Goal: Information Seeking & Learning: Compare options

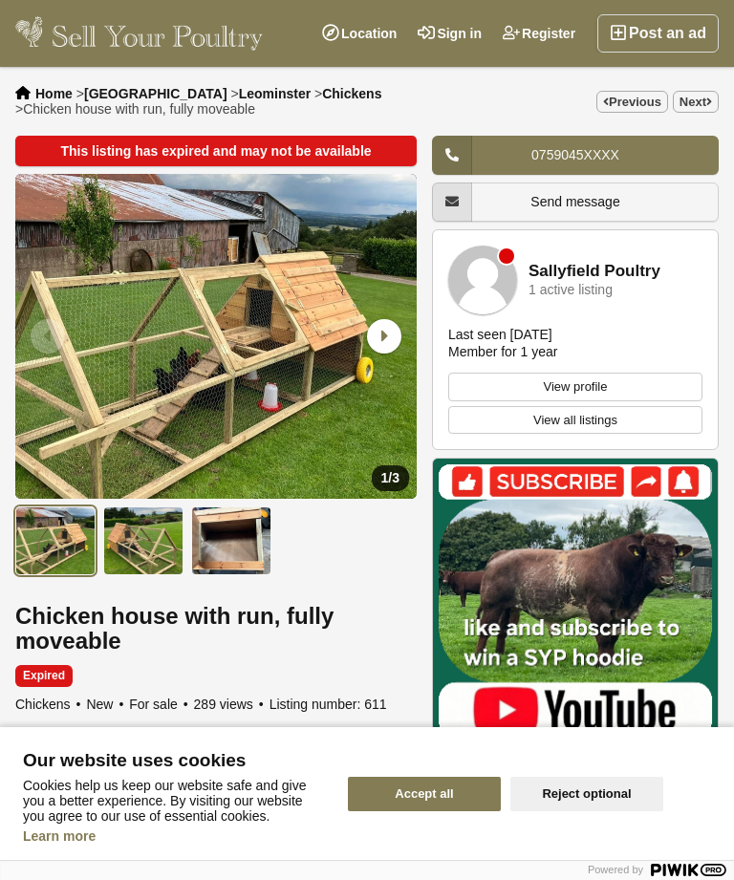
click at [623, 95] on link "Previous" at bounding box center [632, 102] width 72 height 22
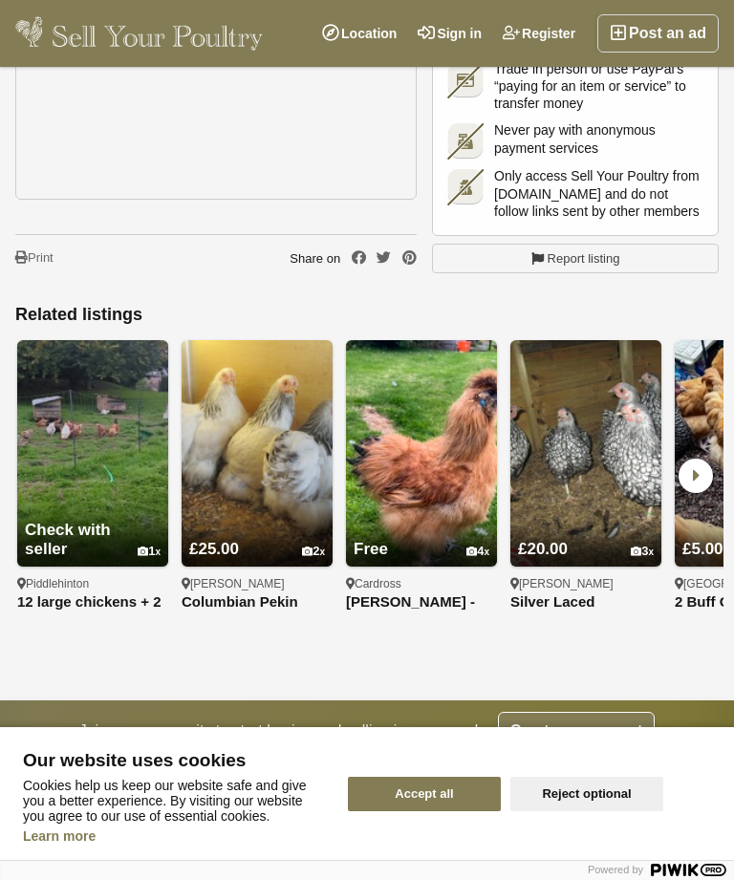
scroll to position [3837, 0]
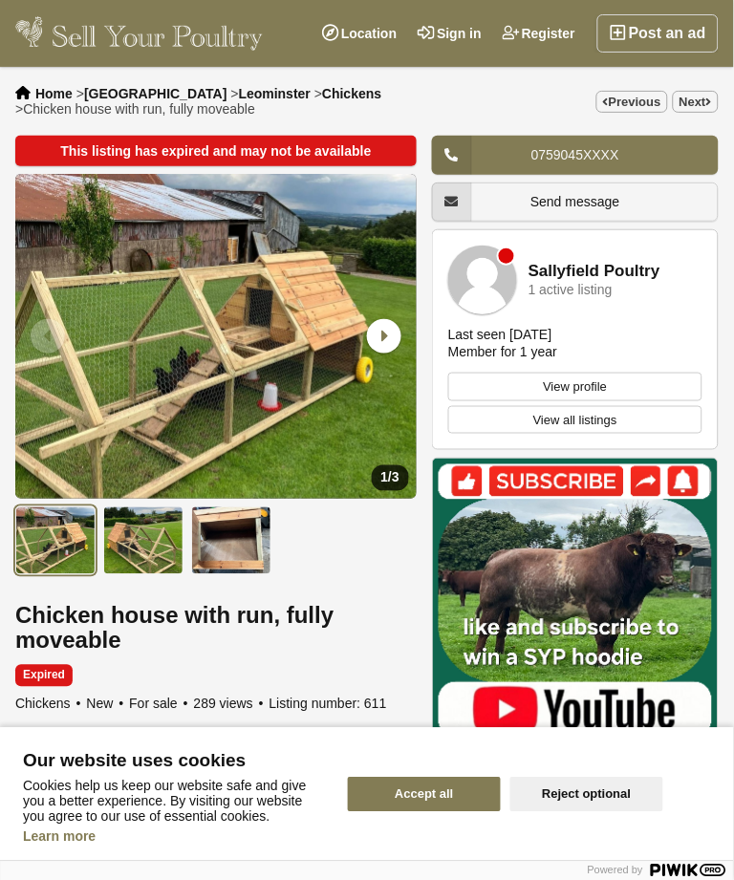
scroll to position [1, 0]
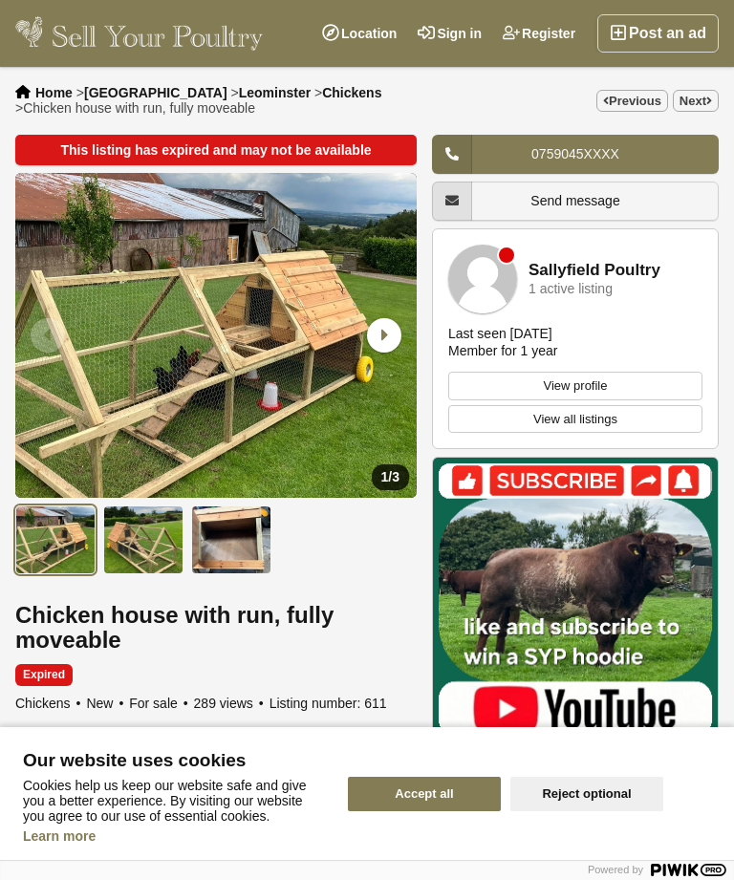
click at [710, 96] on icon at bounding box center [709, 101] width 6 height 11
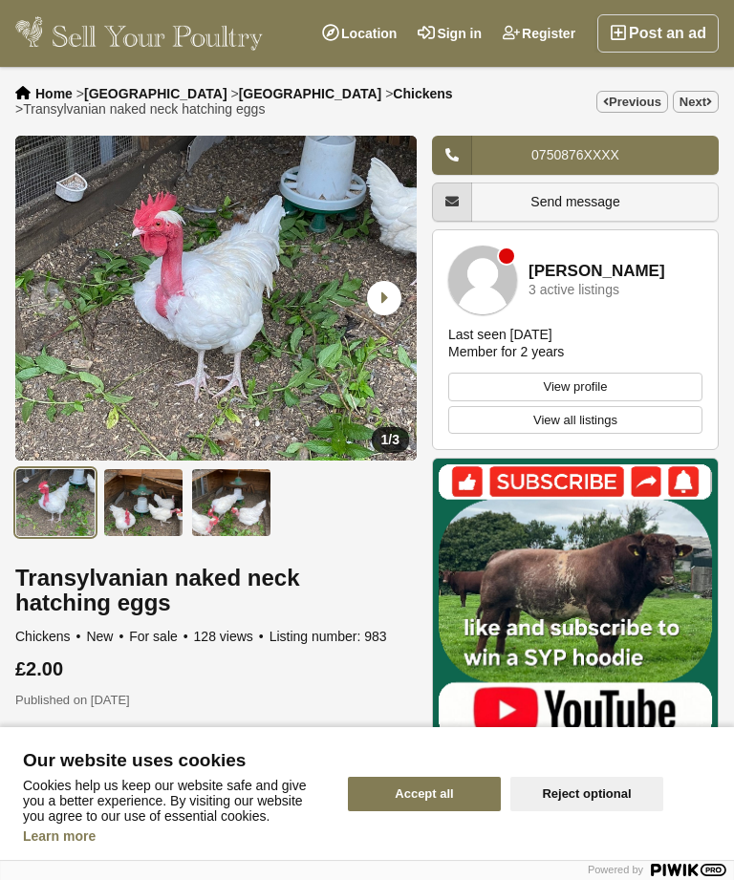
click at [713, 96] on link "Next" at bounding box center [696, 102] width 46 height 22
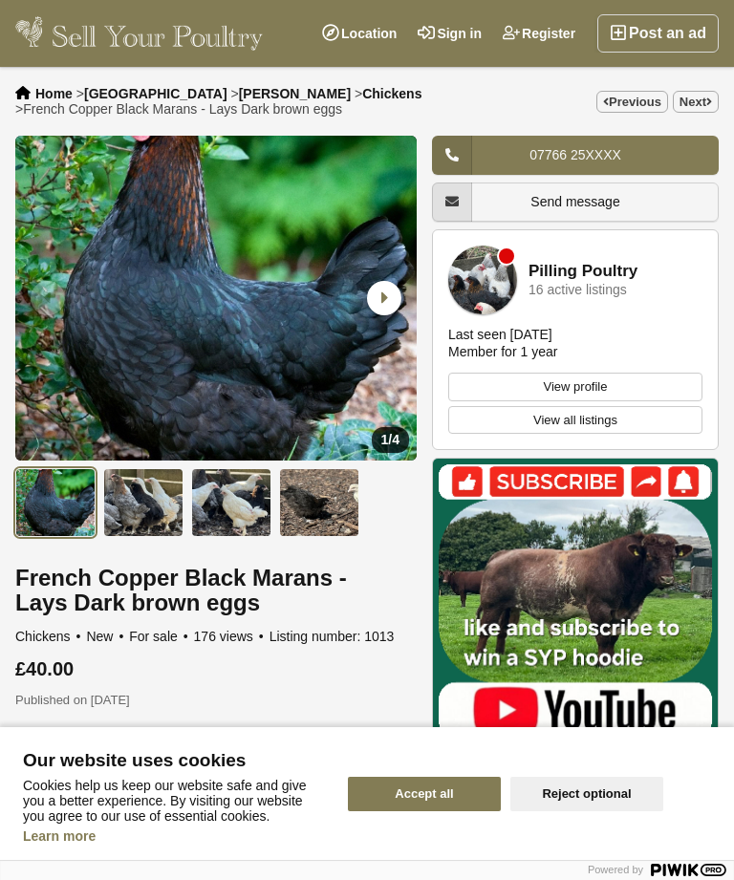
click at [696, 109] on link "Next" at bounding box center [696, 102] width 46 height 22
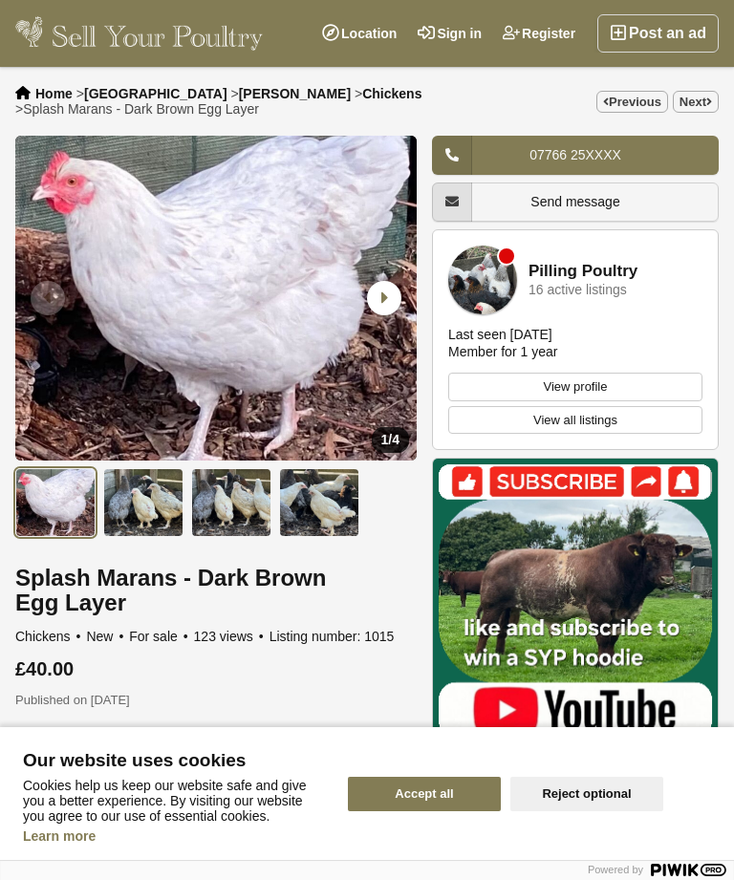
click at [712, 103] on link "Next" at bounding box center [696, 102] width 46 height 22
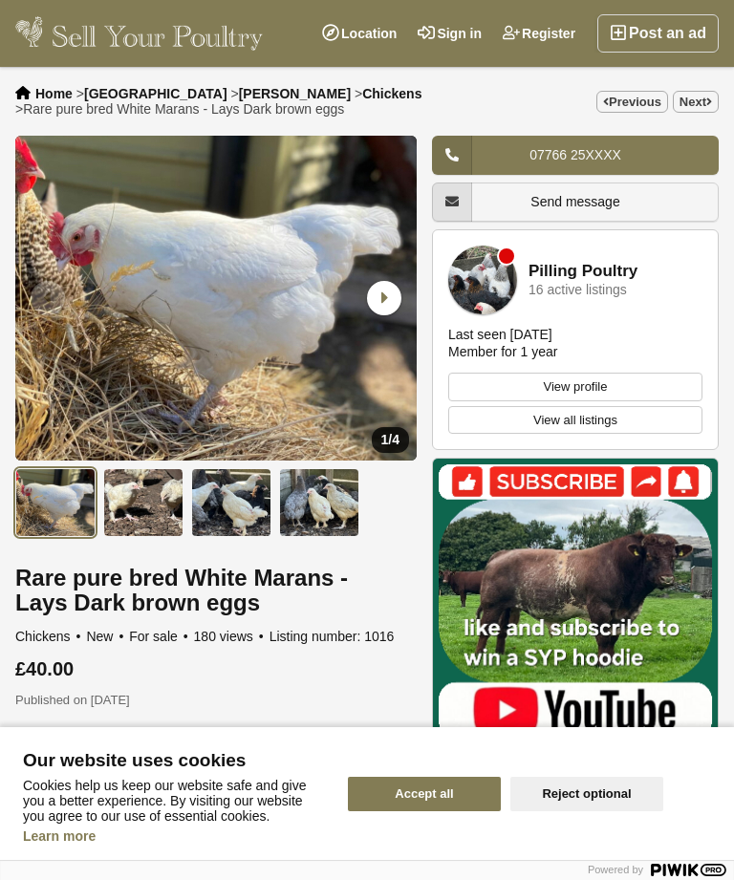
click at [696, 112] on link "Next" at bounding box center [696, 102] width 46 height 22
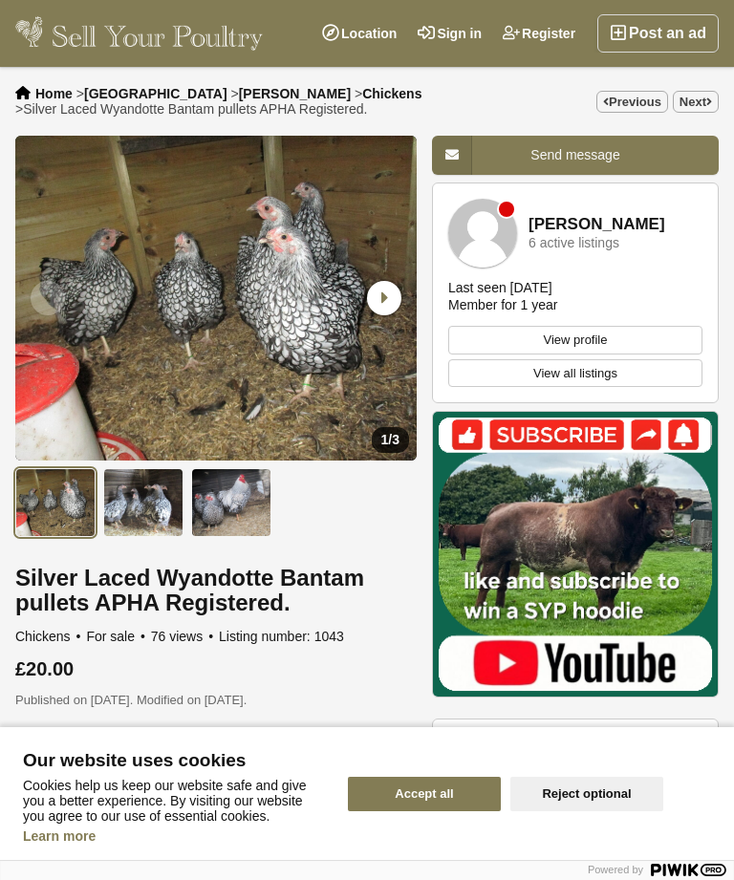
click at [702, 83] on div "Home > [GEOGRAPHIC_DATA] > [GEOGRAPHIC_DATA] > Chickens > Silver Laced Wyandott…" at bounding box center [367, 101] width 734 height 69
click at [709, 113] on link "Next" at bounding box center [696, 102] width 46 height 22
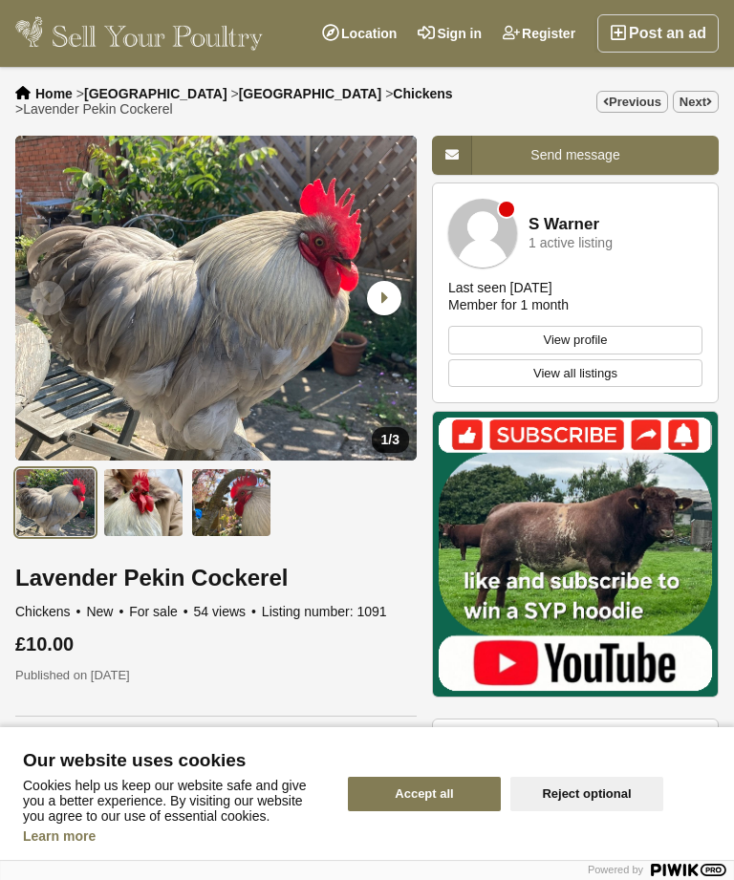
click at [705, 102] on link "Next" at bounding box center [696, 102] width 46 height 22
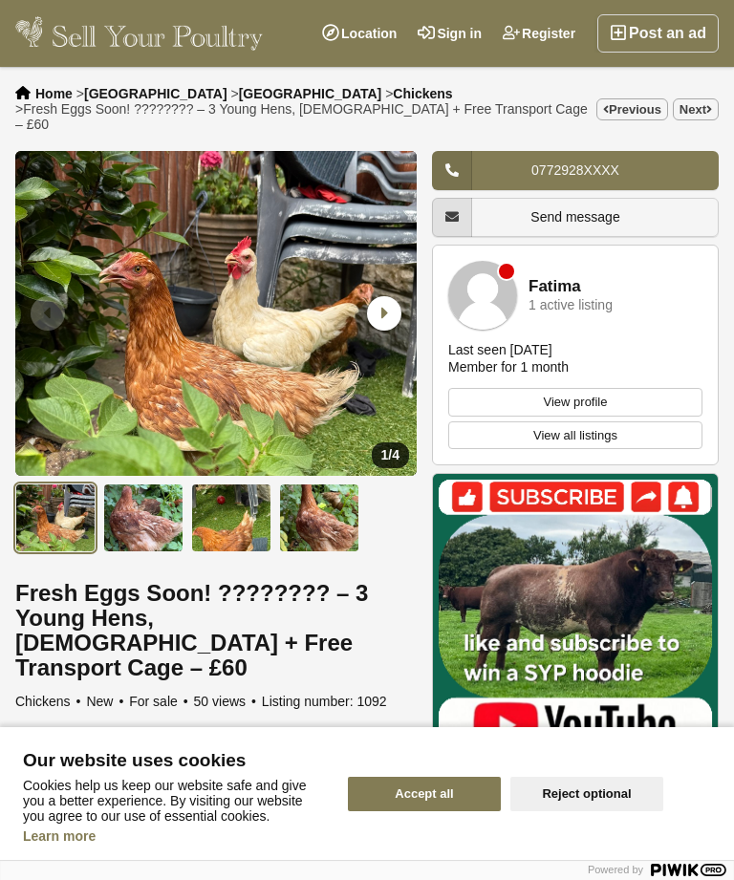
click at [696, 112] on link "Next" at bounding box center [696, 109] width 46 height 22
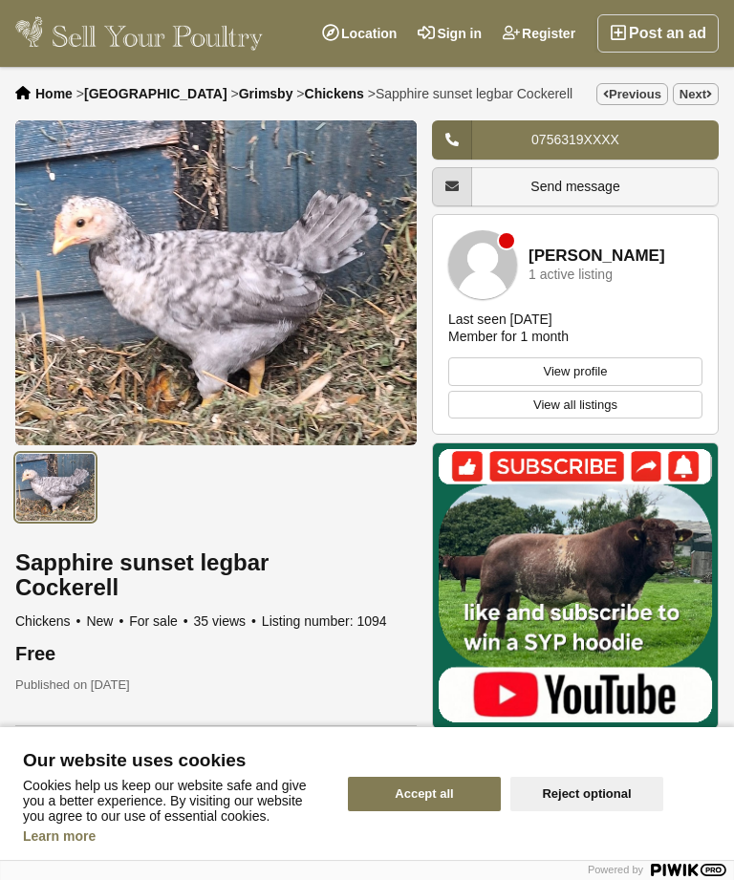
click at [704, 104] on link "Next" at bounding box center [696, 94] width 46 height 22
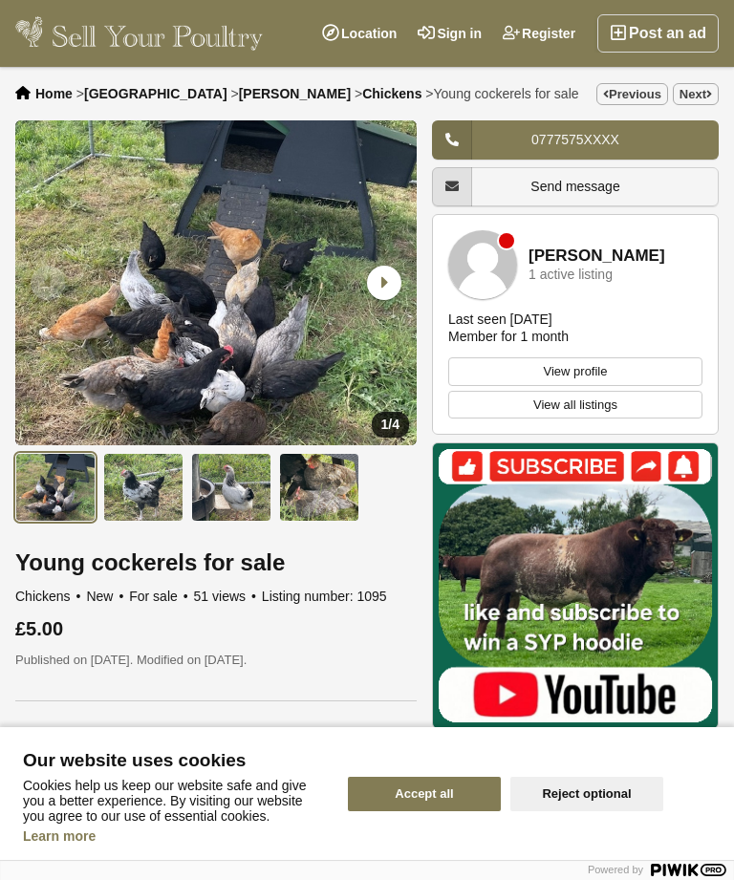
click at [698, 105] on link "Next" at bounding box center [696, 94] width 46 height 22
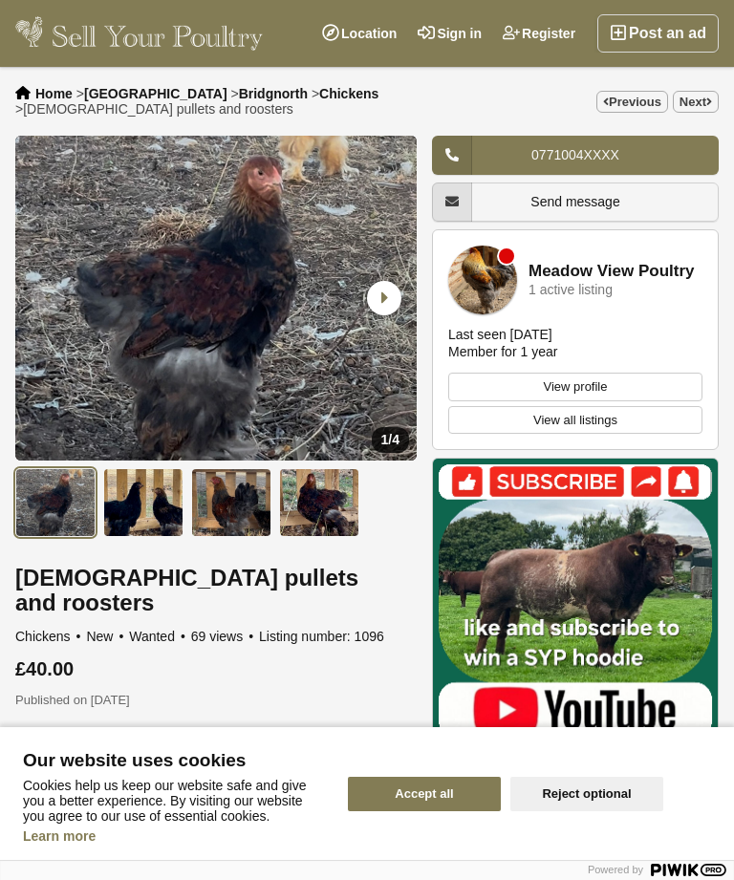
click at [715, 100] on link "Next" at bounding box center [696, 102] width 46 height 22
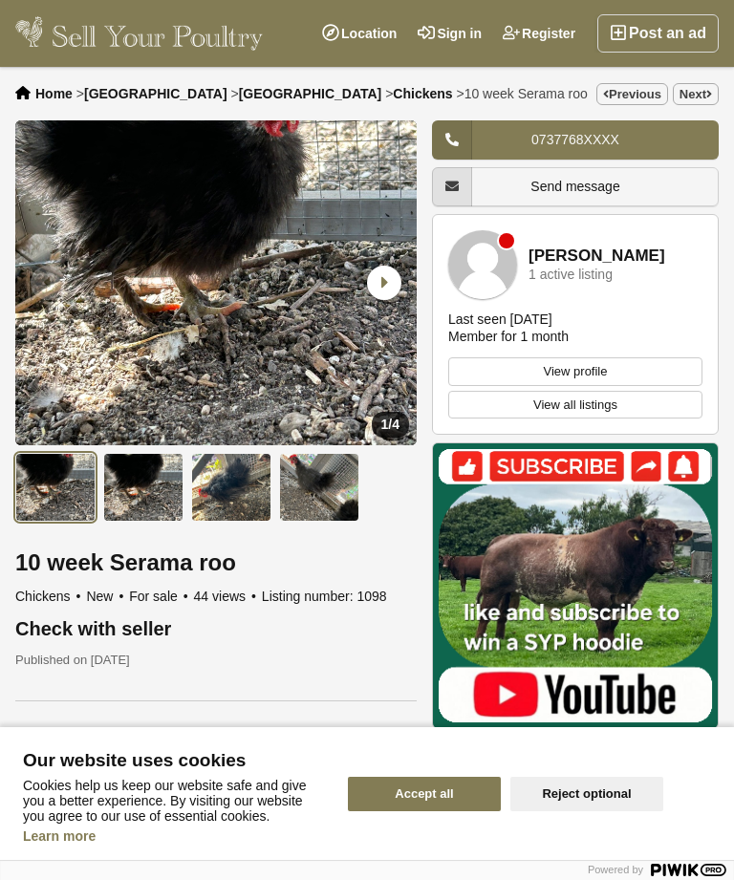
click at [695, 101] on link "Next" at bounding box center [696, 94] width 46 height 22
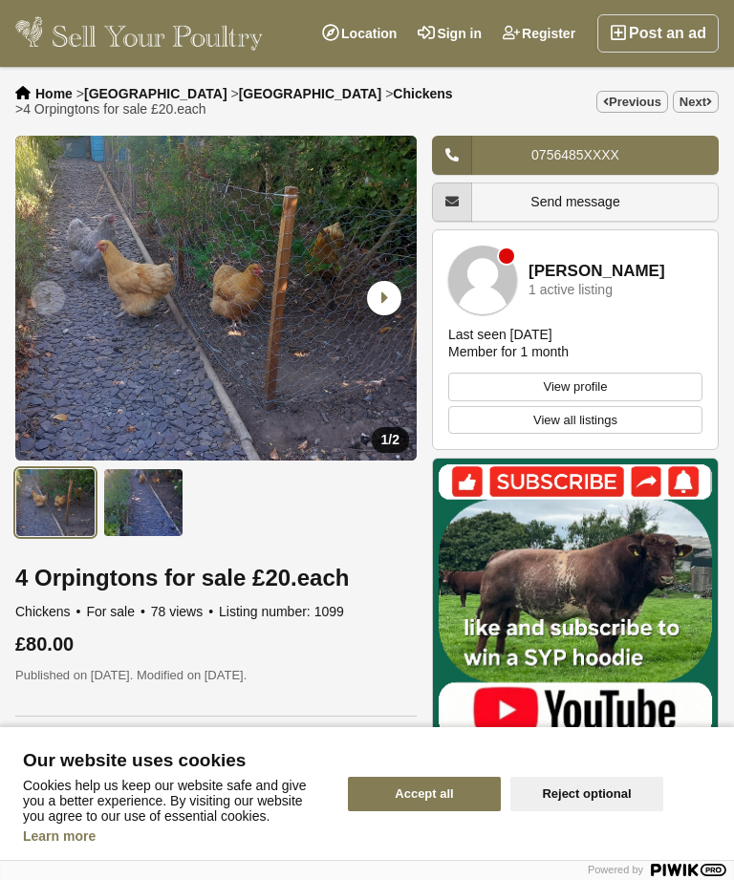
click at [704, 104] on link "Next" at bounding box center [696, 102] width 46 height 22
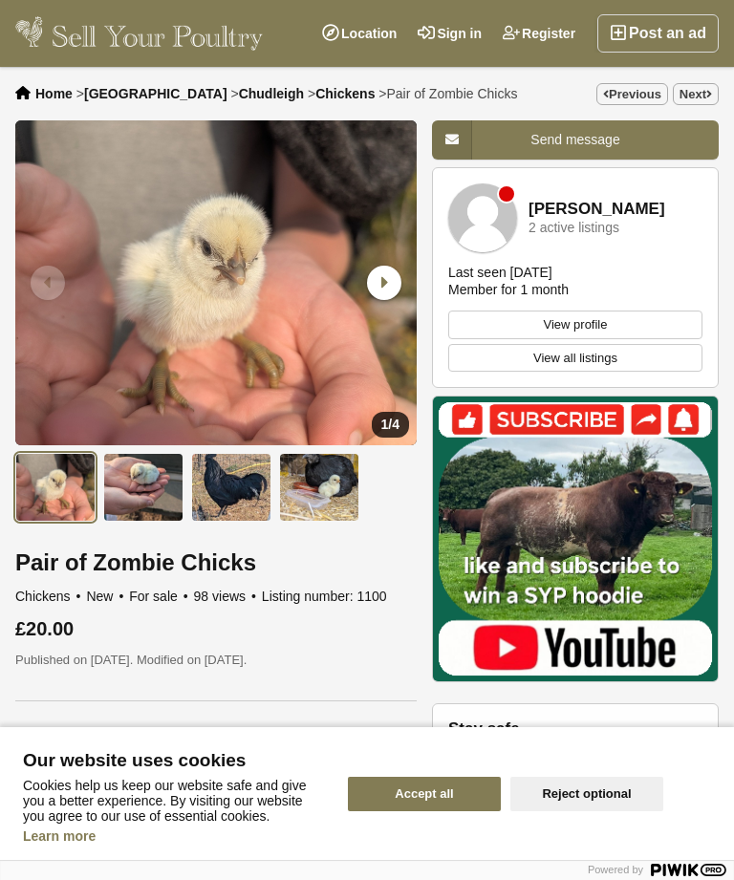
click at [705, 102] on link "Next" at bounding box center [696, 94] width 46 height 22
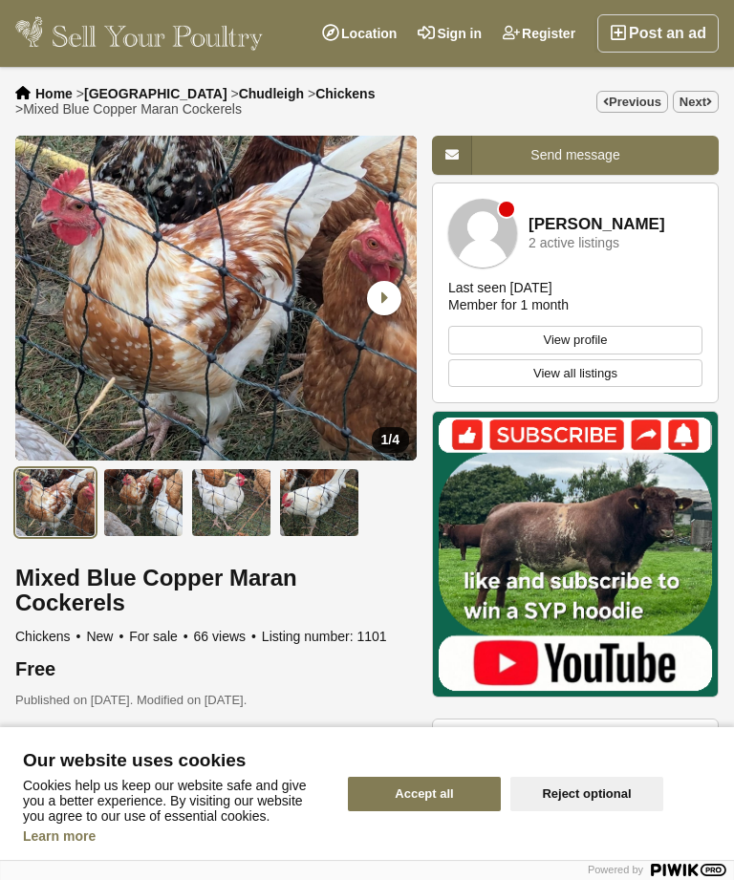
click at [704, 103] on link "Next" at bounding box center [696, 102] width 46 height 22
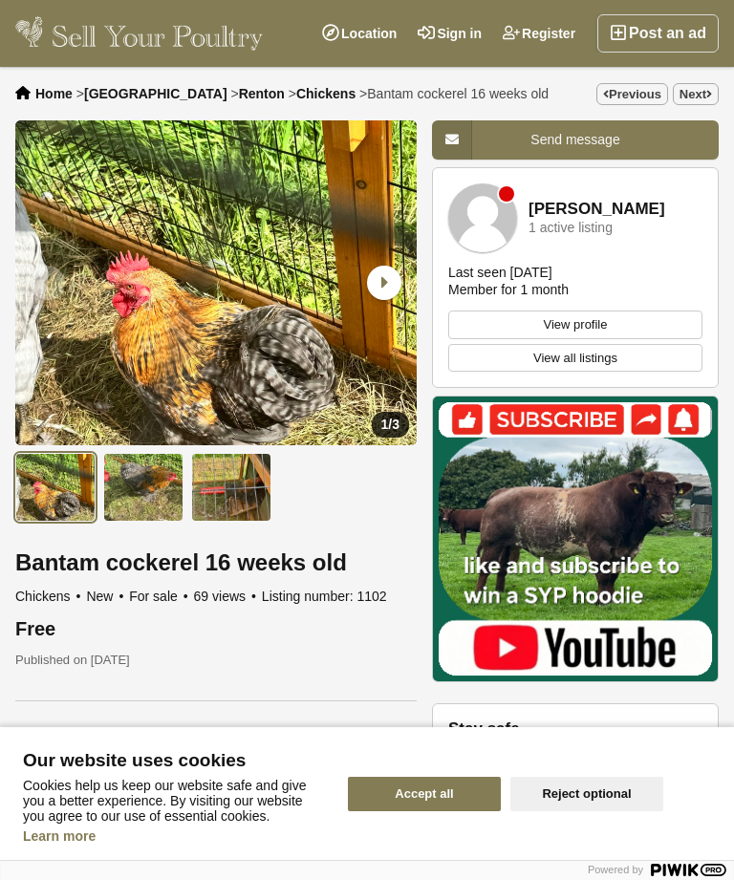
click at [707, 97] on icon at bounding box center [709, 94] width 6 height 11
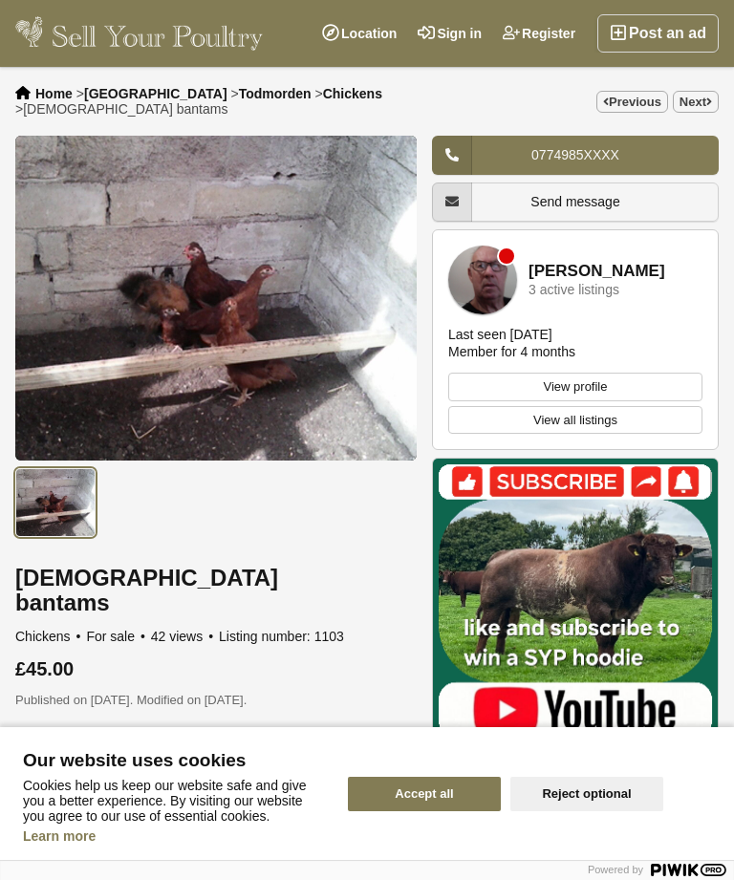
click at [708, 104] on link "Next" at bounding box center [696, 102] width 46 height 22
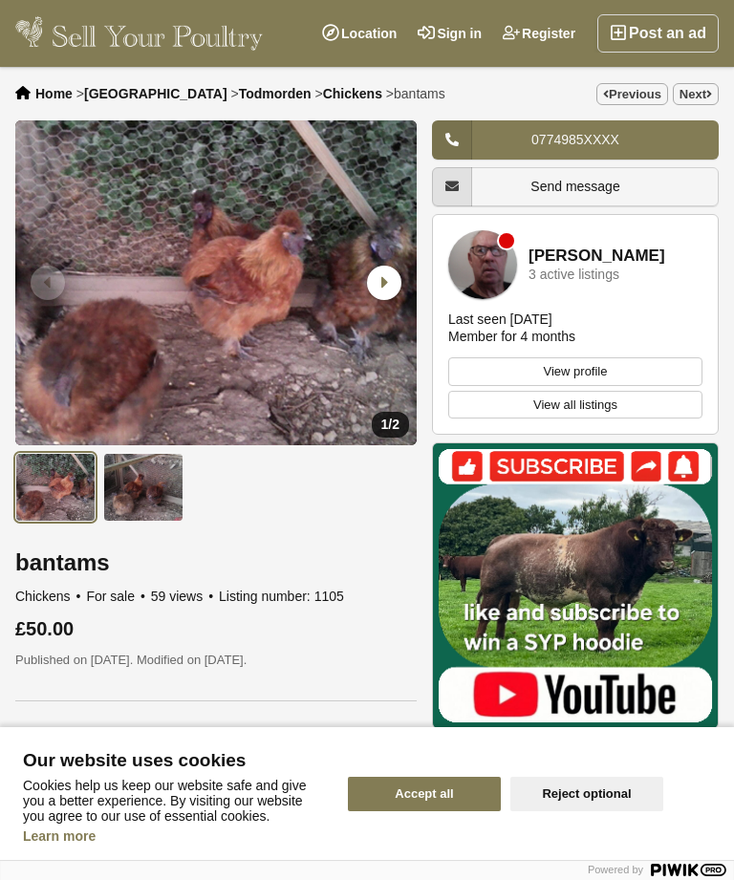
click at [706, 105] on link "Next" at bounding box center [696, 94] width 46 height 22
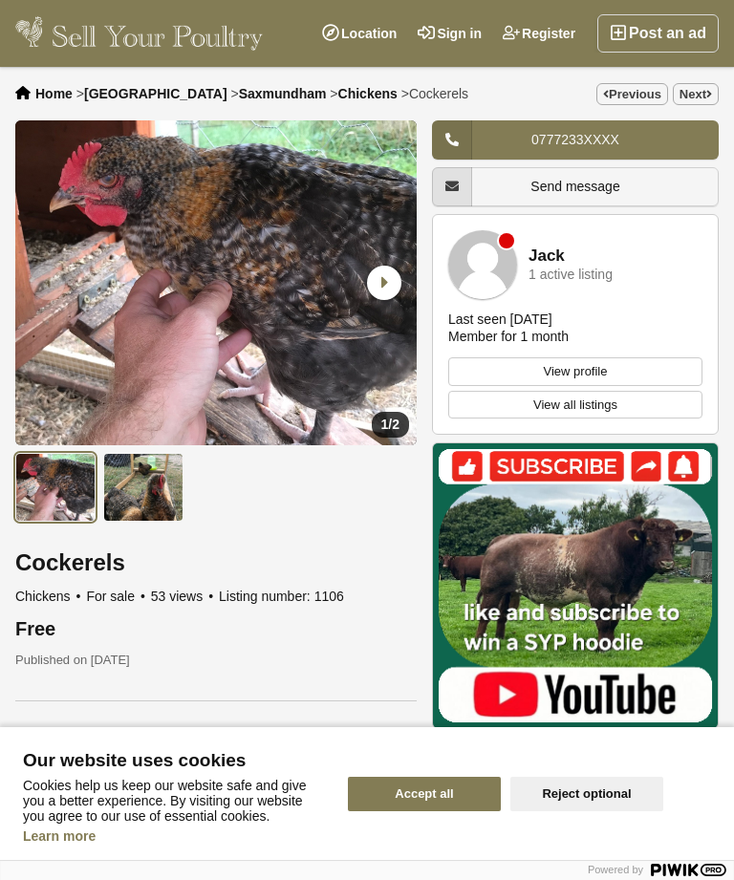
click at [706, 94] on icon at bounding box center [709, 94] width 6 height 11
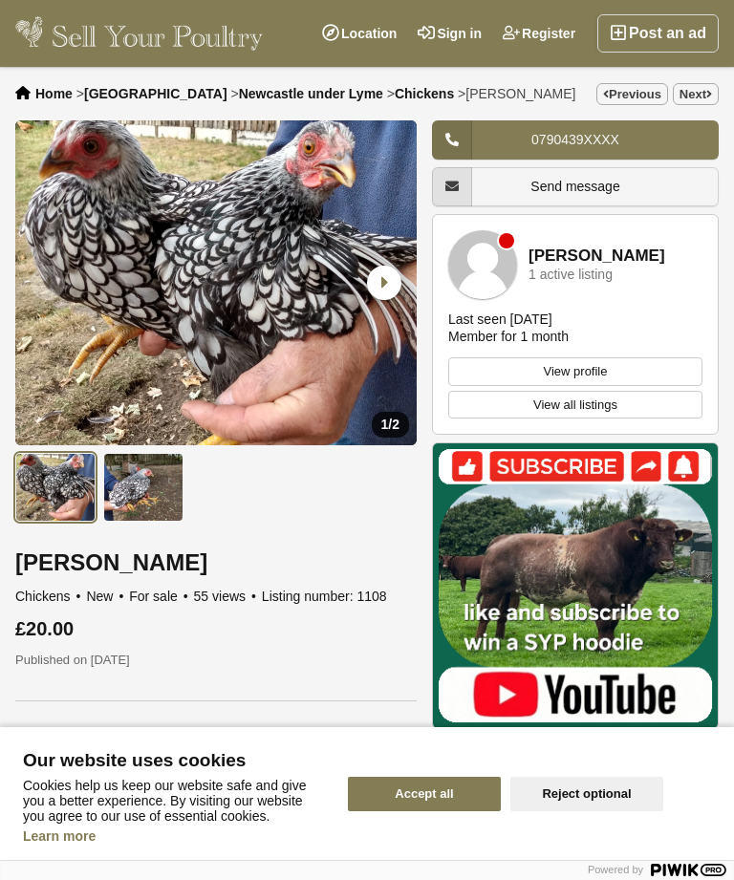
click at [693, 103] on link "Next" at bounding box center [696, 94] width 46 height 22
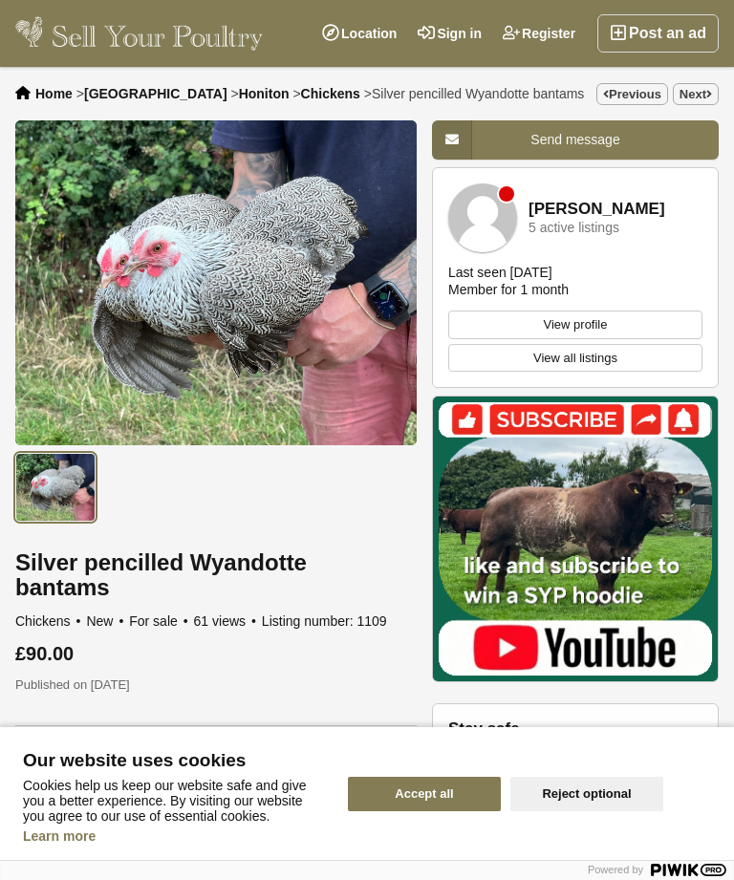
click at [705, 103] on link "Next" at bounding box center [696, 94] width 46 height 22
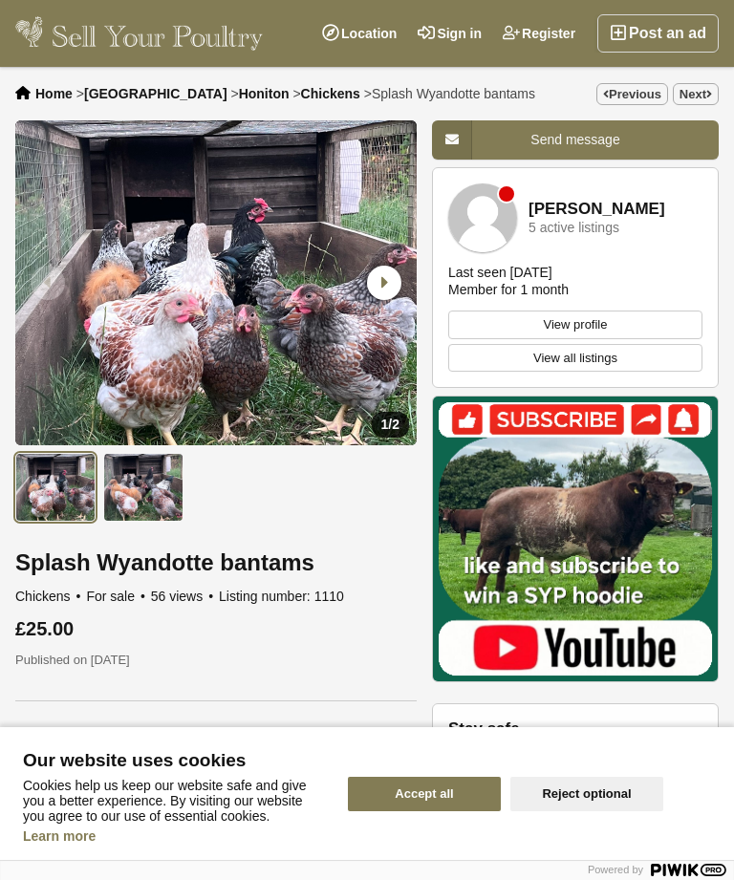
click at [701, 103] on link "Next" at bounding box center [696, 94] width 46 height 22
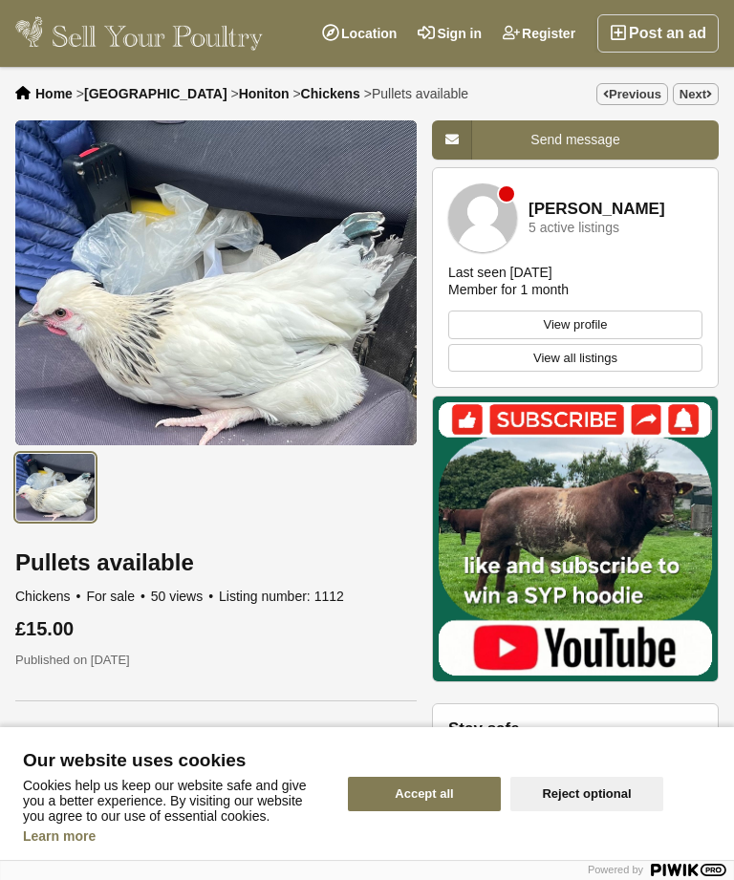
click at [712, 105] on link "Next" at bounding box center [696, 94] width 46 height 22
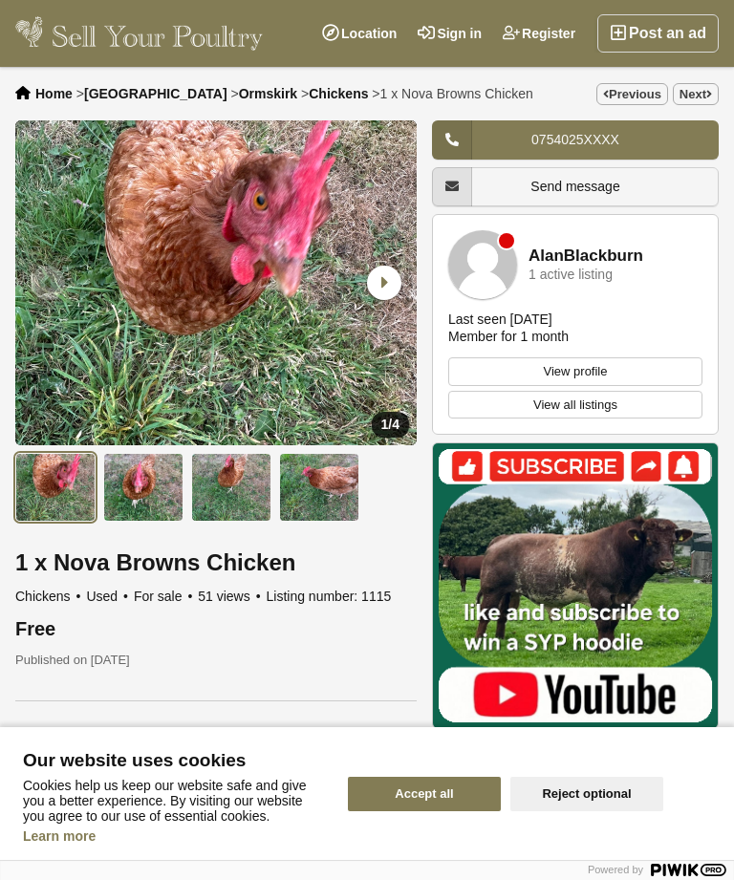
click at [703, 102] on link "Next" at bounding box center [696, 94] width 46 height 22
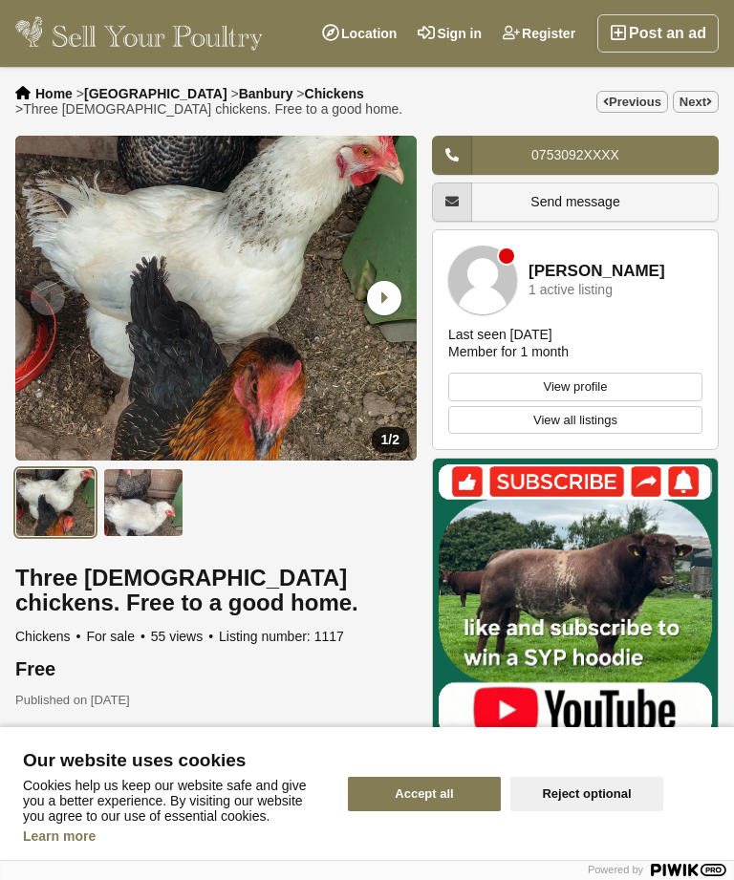
click at [706, 108] on link "Next" at bounding box center [696, 102] width 46 height 22
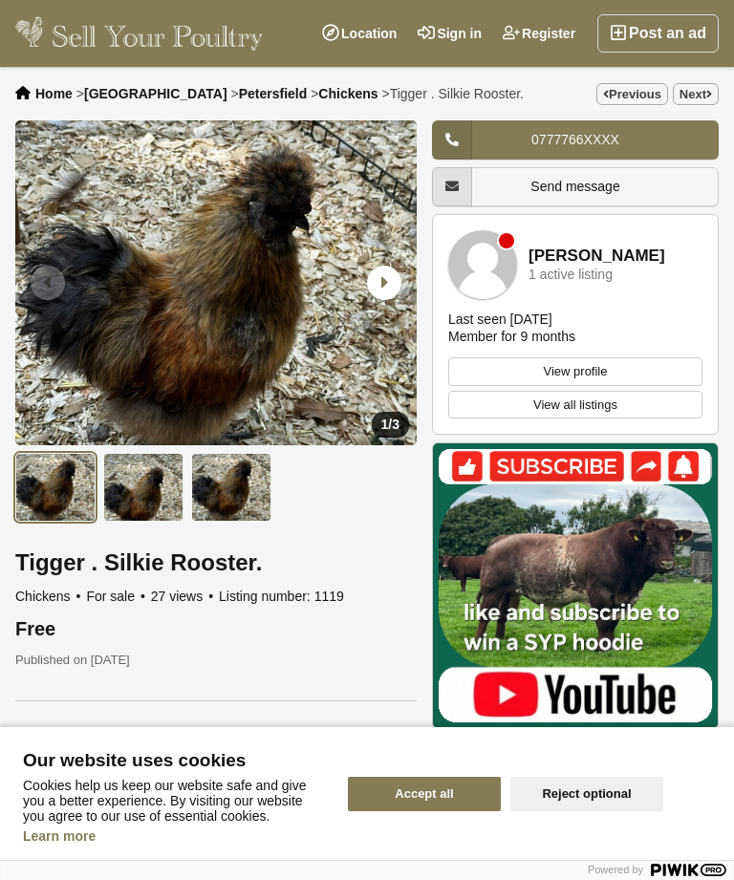
click at [693, 105] on link "Next" at bounding box center [696, 94] width 46 height 22
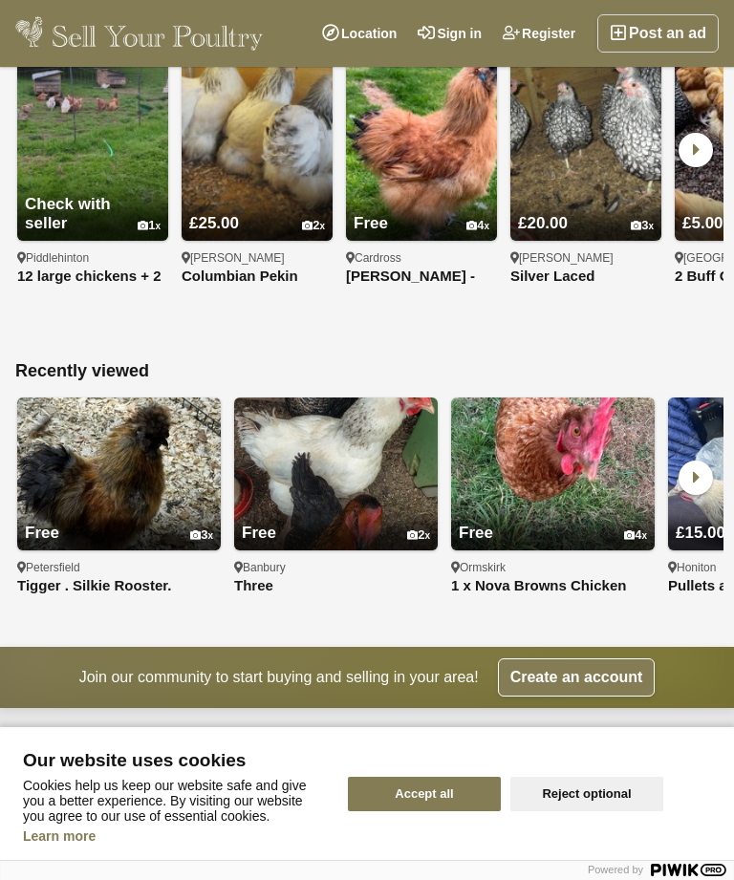
scroll to position [1066, 0]
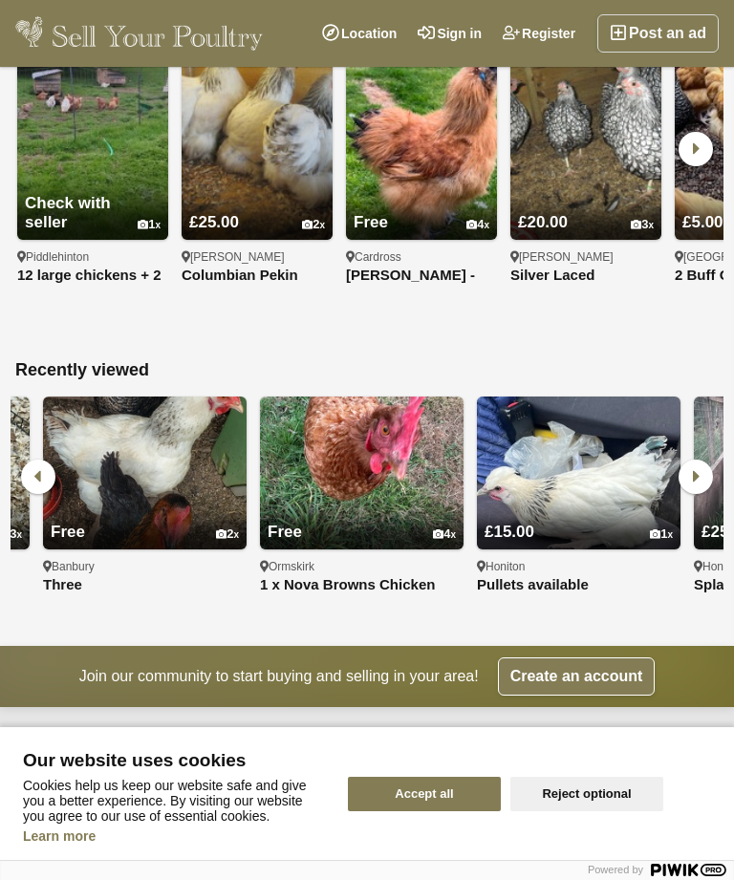
scroll to position [0, 192]
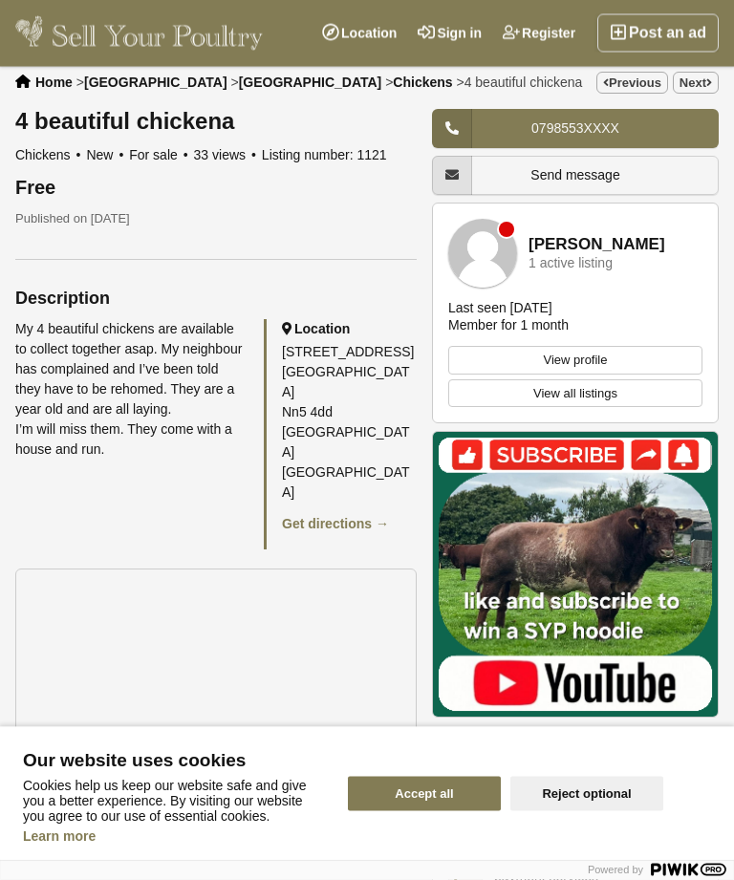
scroll to position [0, 0]
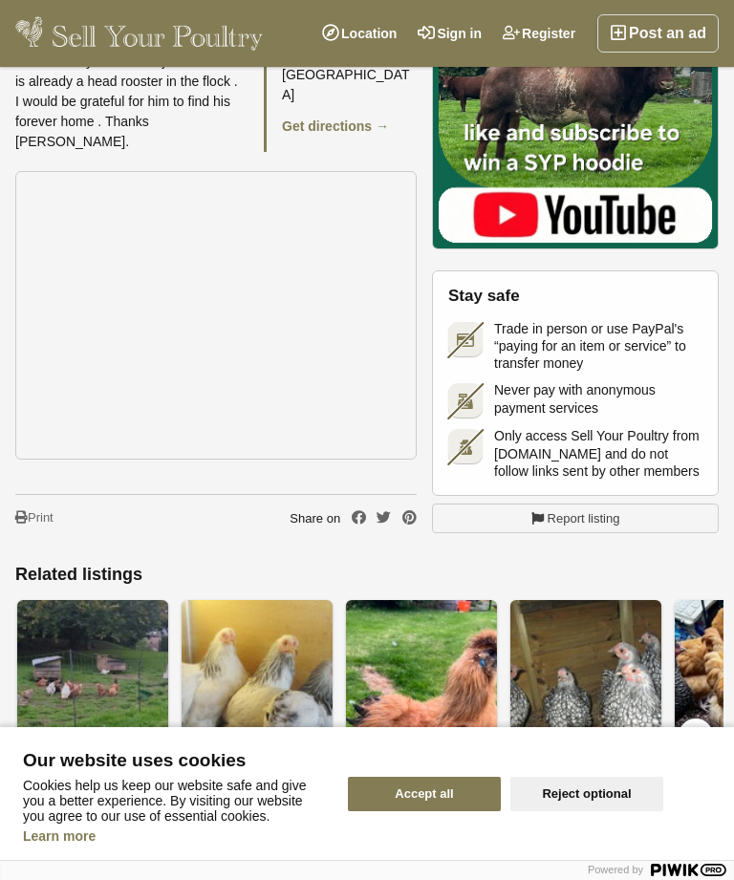
scroll to position [868, 0]
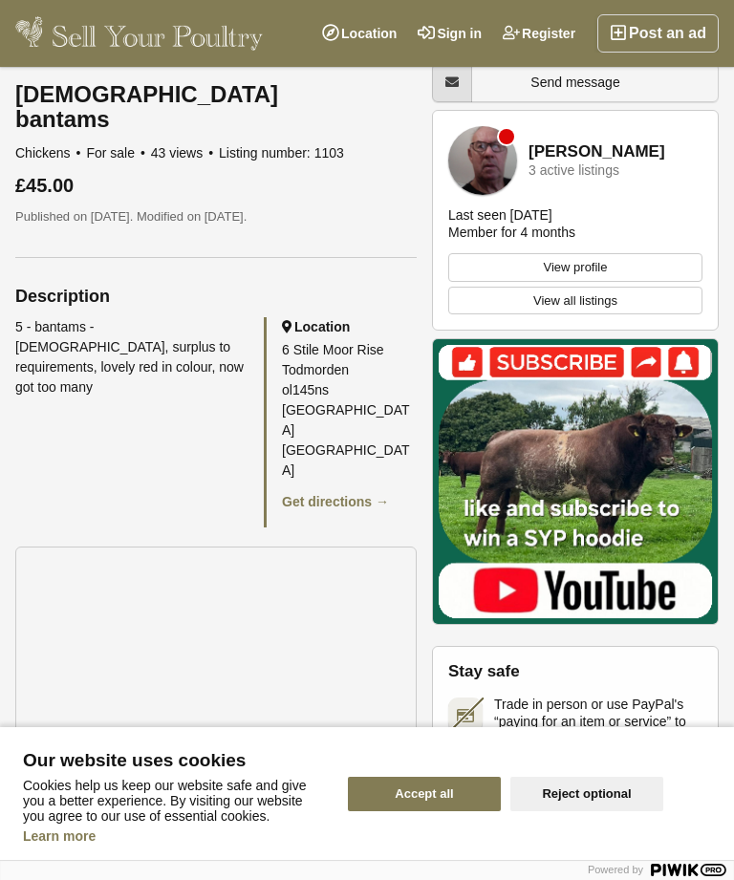
scroll to position [482, 0]
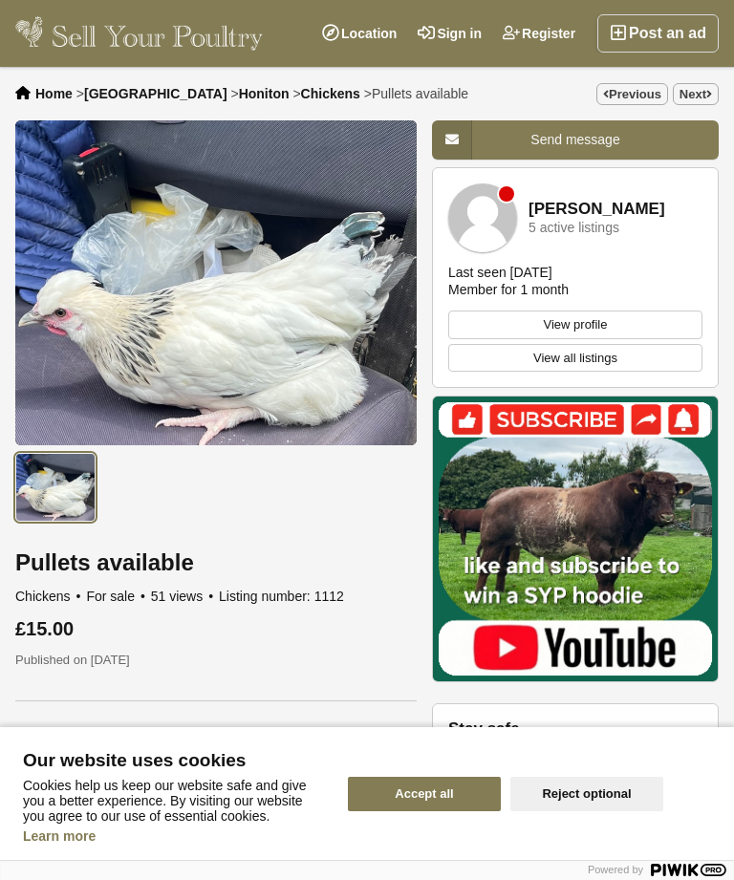
click at [702, 104] on link "Next" at bounding box center [696, 94] width 46 height 22
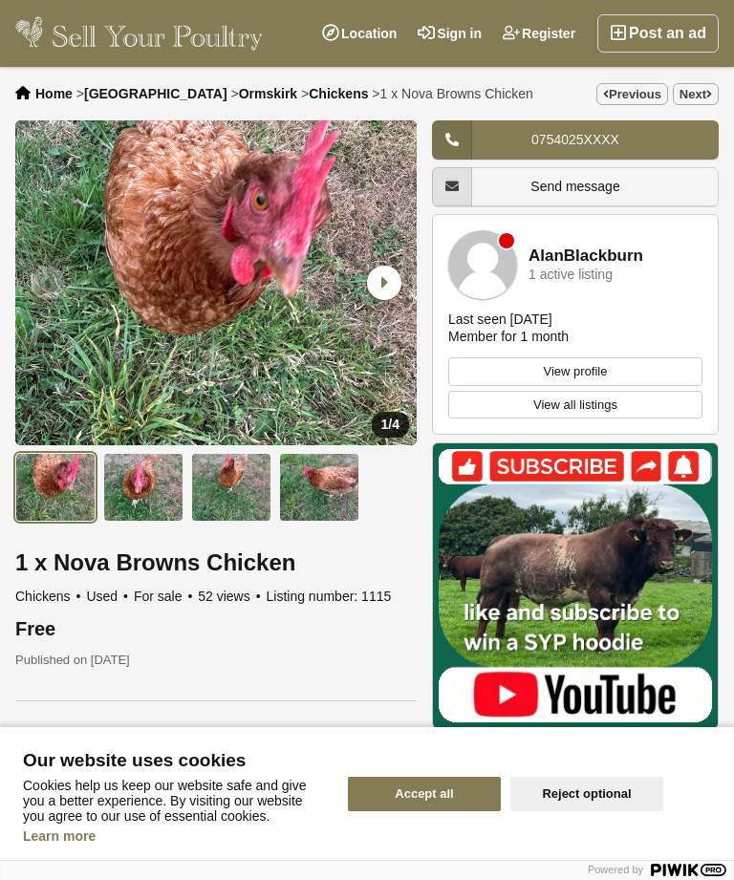
click at [709, 97] on icon at bounding box center [709, 94] width 6 height 11
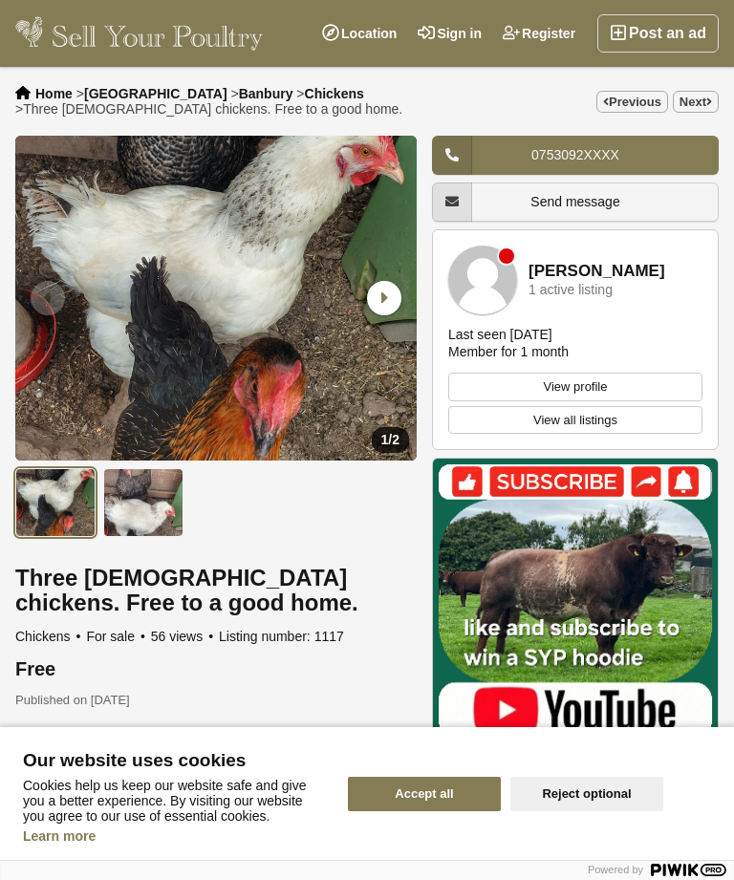
click at [702, 110] on link "Next" at bounding box center [696, 102] width 46 height 22
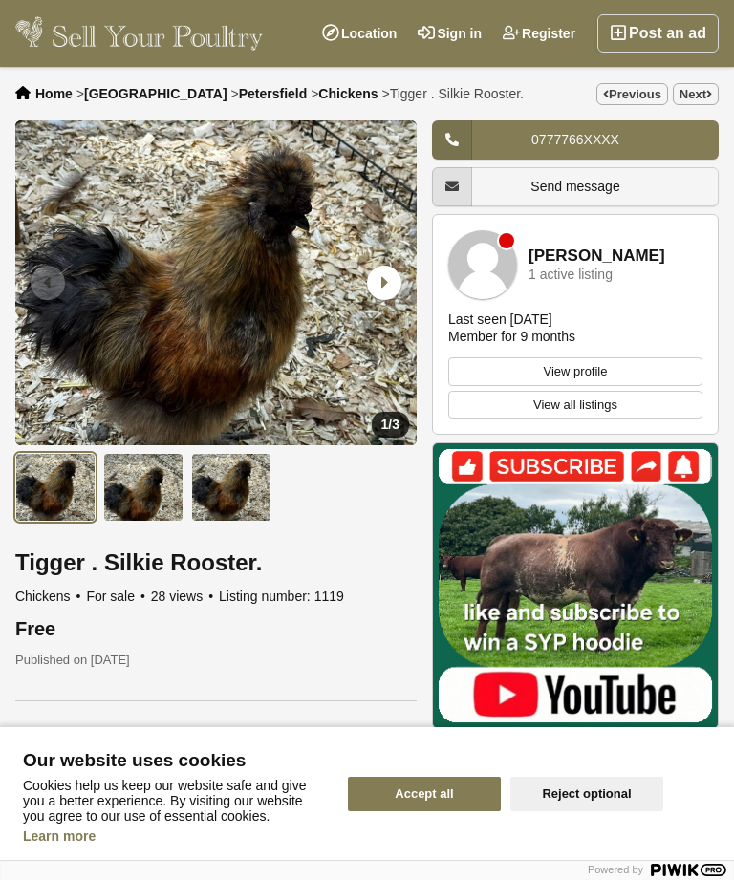
click at [711, 92] on icon at bounding box center [709, 94] width 6 height 11
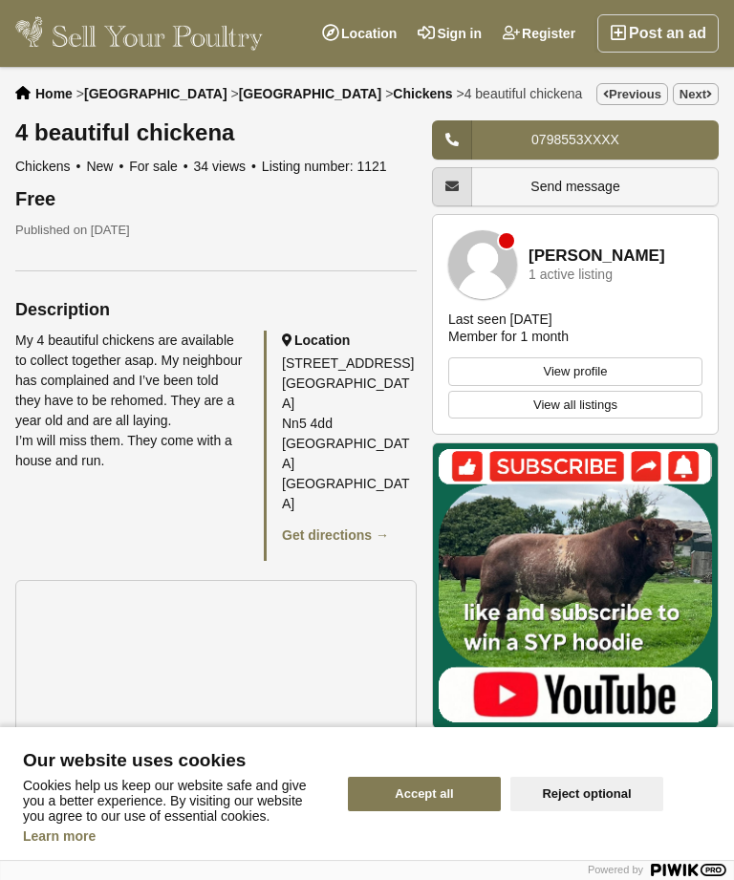
click at [710, 104] on link "Next" at bounding box center [696, 94] width 46 height 22
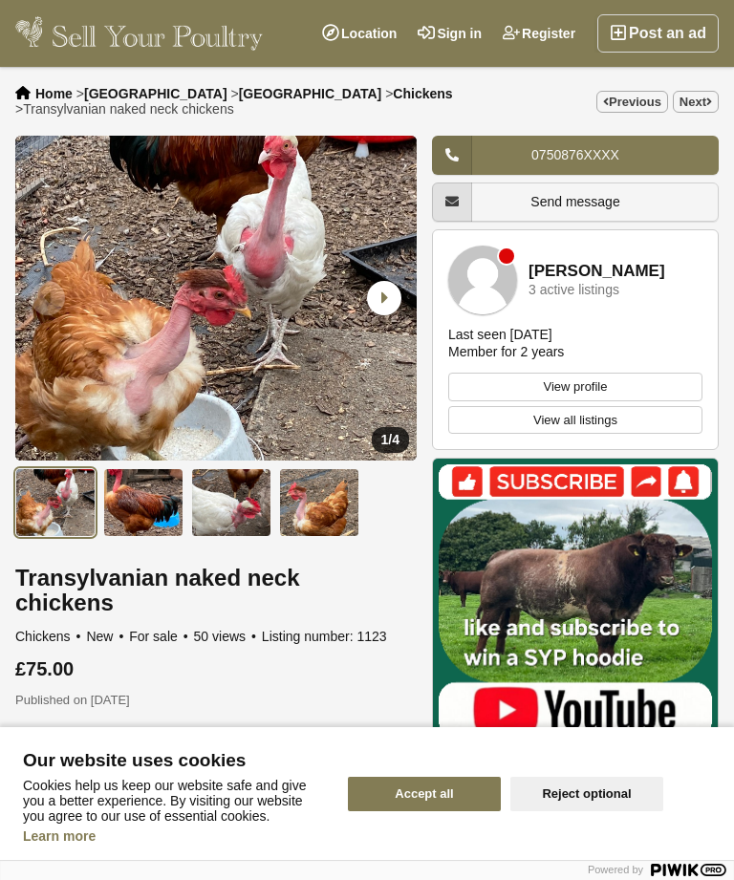
click at [709, 96] on icon at bounding box center [709, 101] width 6 height 11
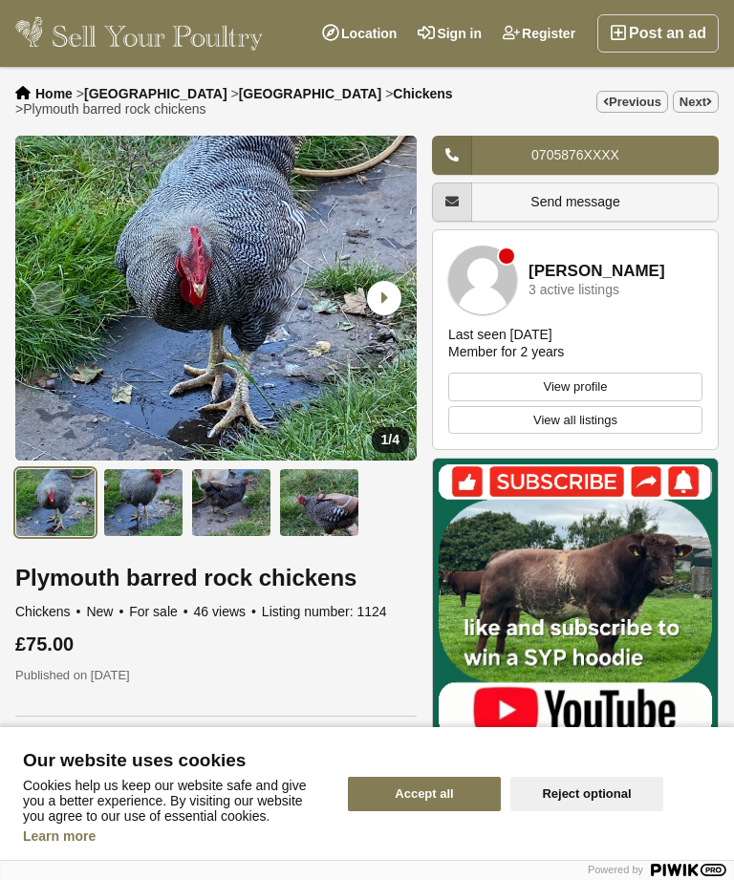
click at [691, 105] on link "Next" at bounding box center [696, 102] width 46 height 22
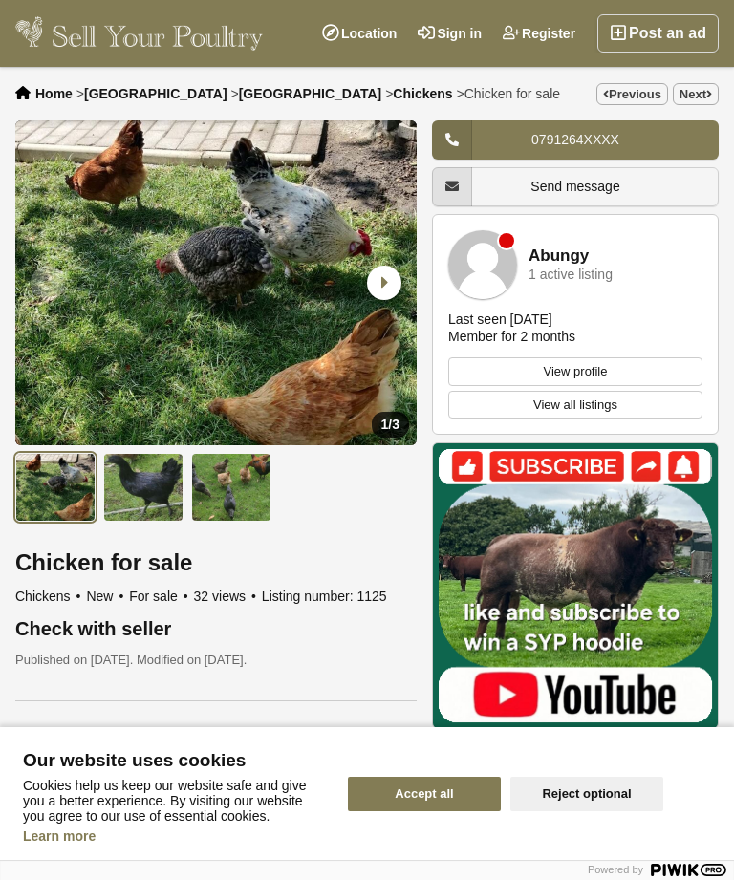
click at [714, 100] on link "Next" at bounding box center [696, 94] width 46 height 22
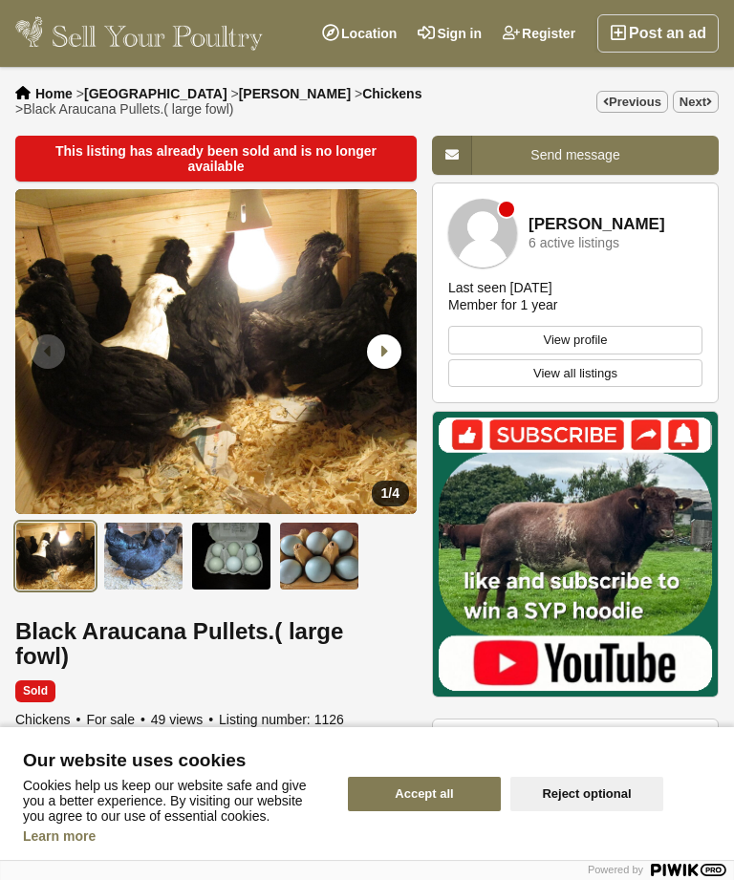
click at [717, 101] on link "Next" at bounding box center [696, 102] width 46 height 22
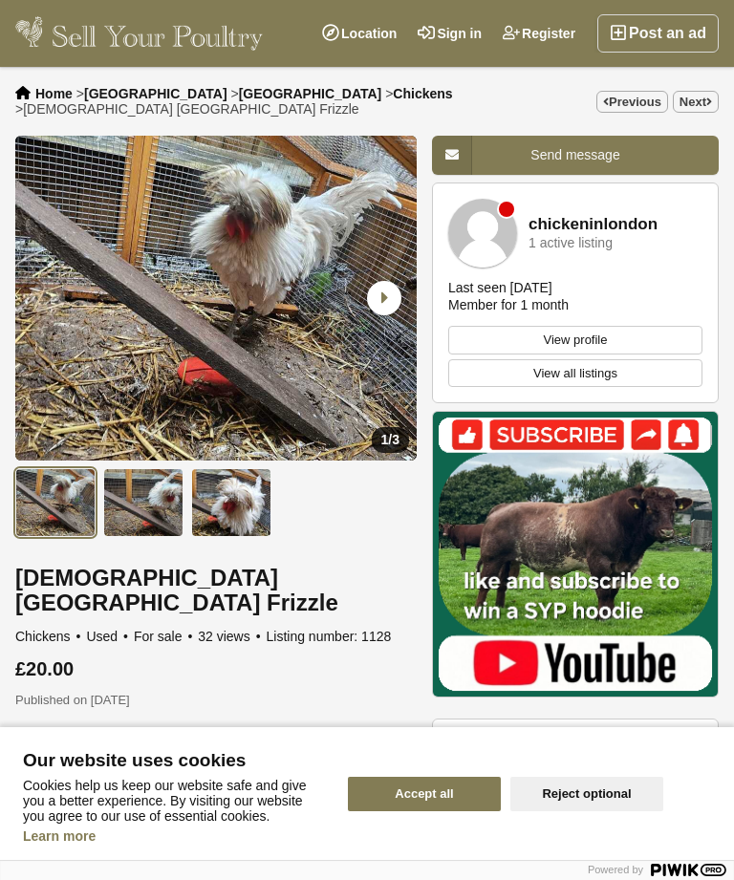
click at [696, 104] on link "Next" at bounding box center [696, 102] width 46 height 22
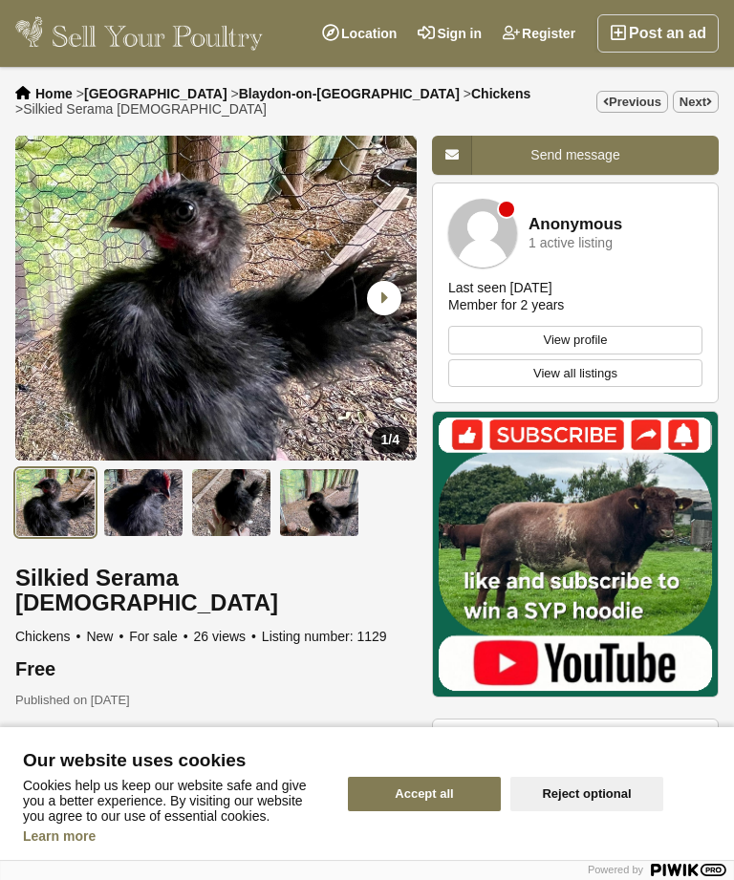
click at [704, 102] on link "Next" at bounding box center [696, 102] width 46 height 22
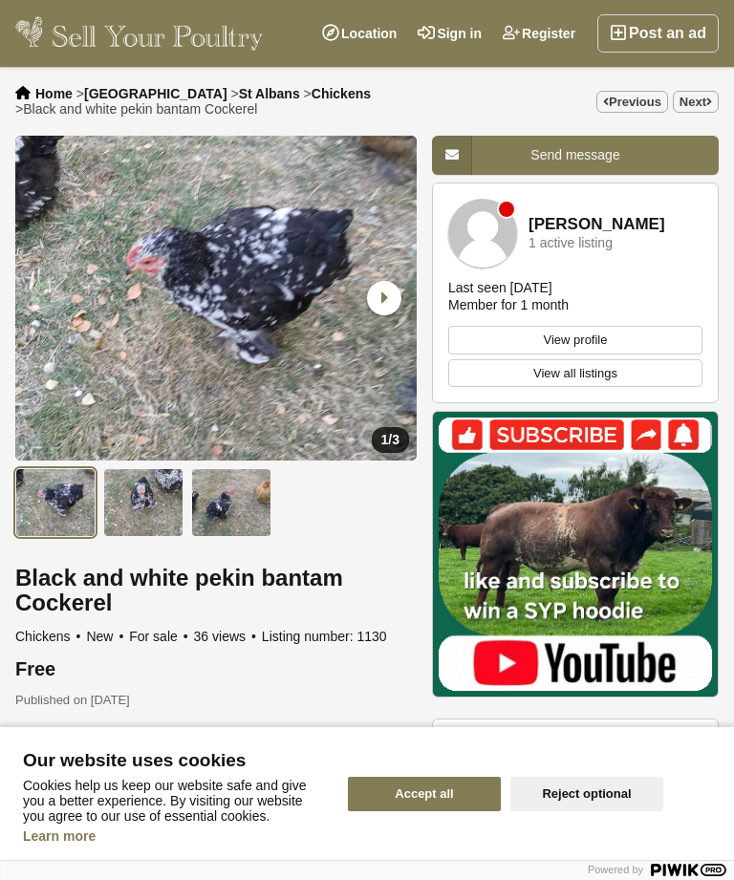
click at [717, 95] on link "Next" at bounding box center [696, 102] width 46 height 22
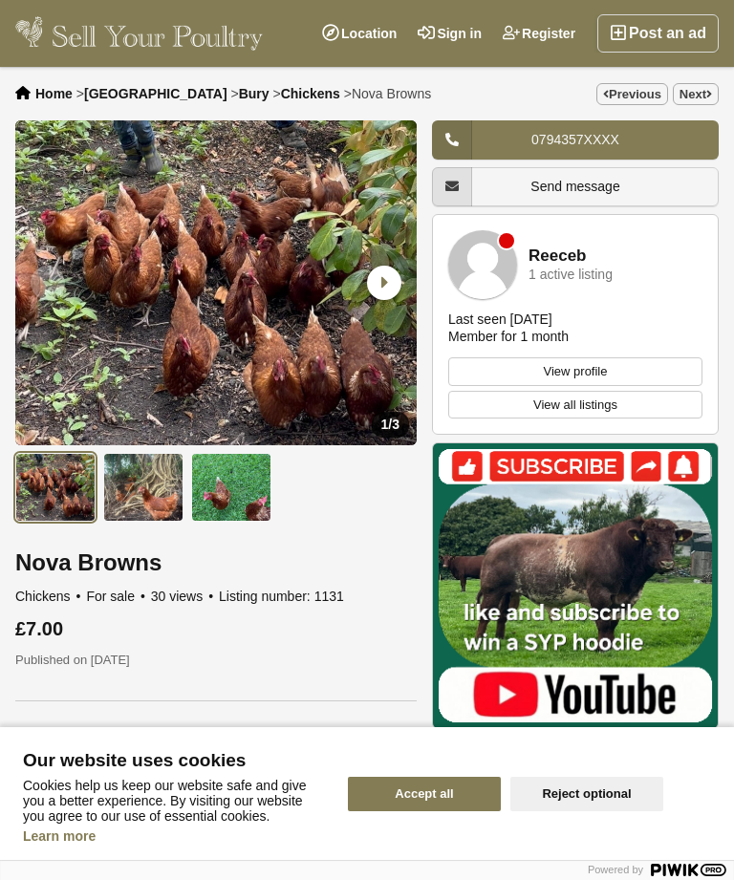
click at [698, 104] on link "Next" at bounding box center [696, 94] width 46 height 22
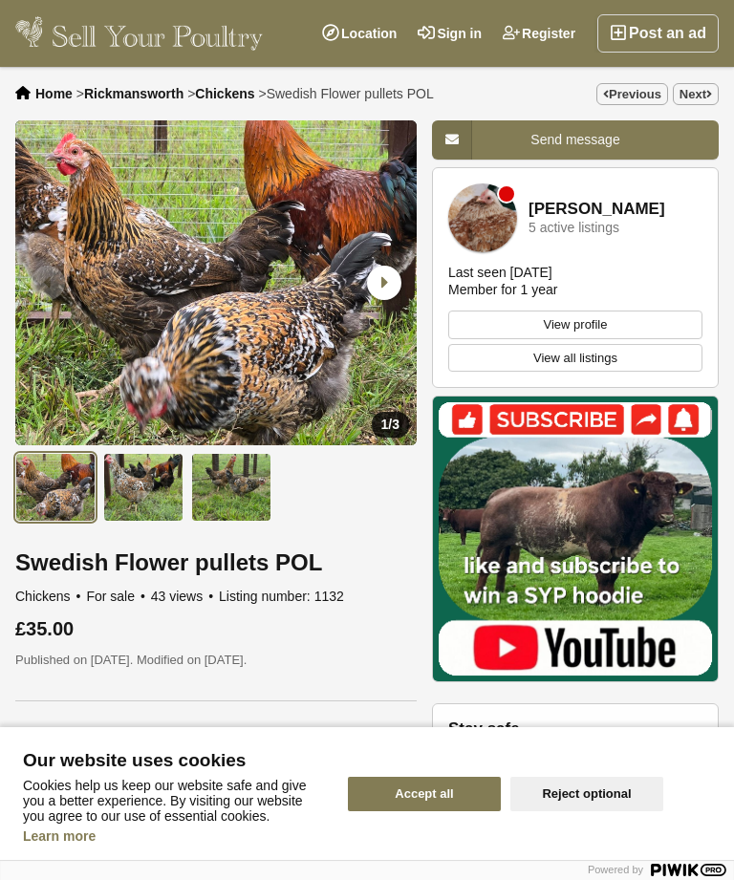
click at [708, 105] on link "Next" at bounding box center [696, 94] width 46 height 22
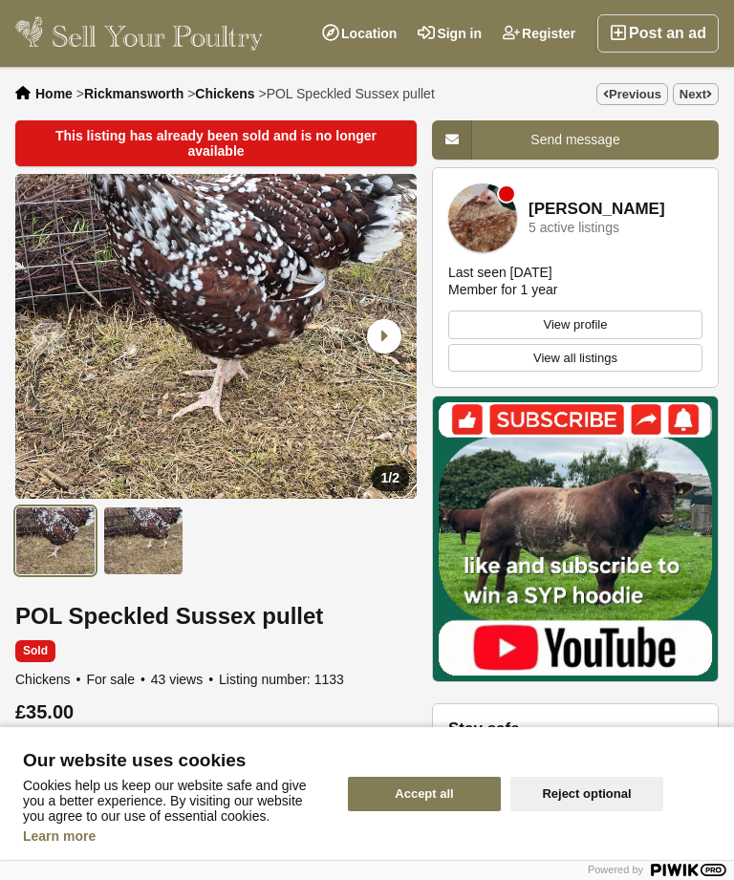
click at [696, 101] on link "Next" at bounding box center [696, 94] width 46 height 22
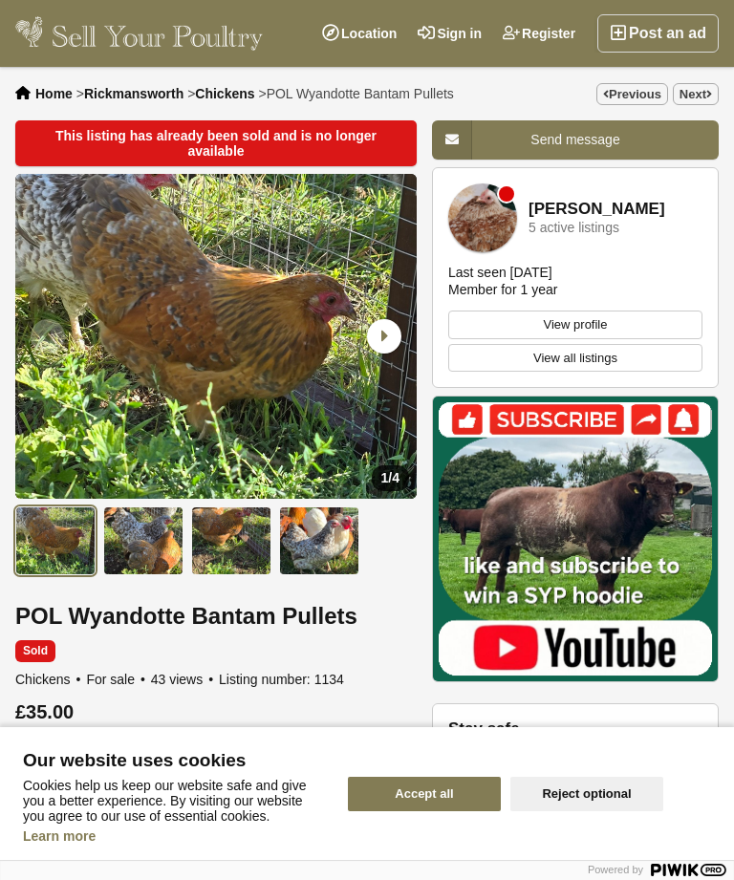
click at [704, 98] on link "Next" at bounding box center [696, 94] width 46 height 22
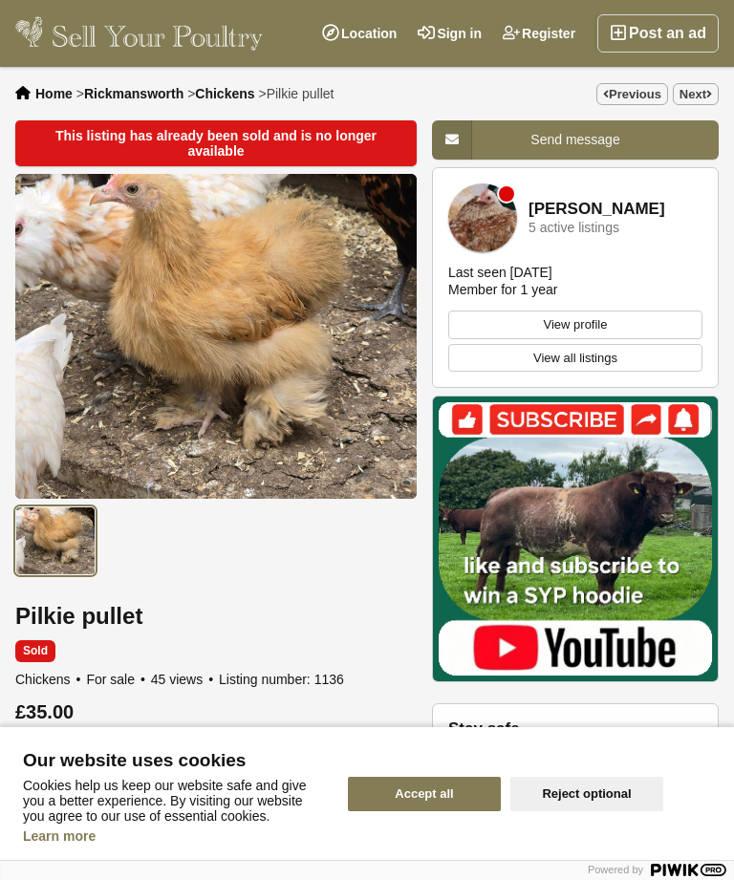
click at [702, 103] on link "Next" at bounding box center [696, 94] width 46 height 22
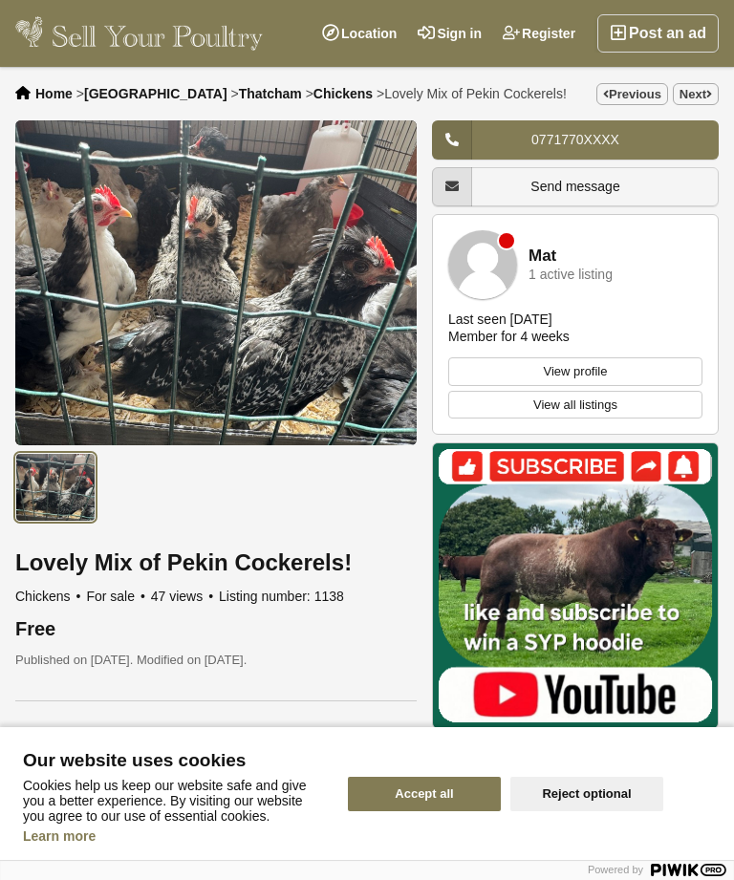
click at [704, 101] on link "Next" at bounding box center [696, 94] width 46 height 22
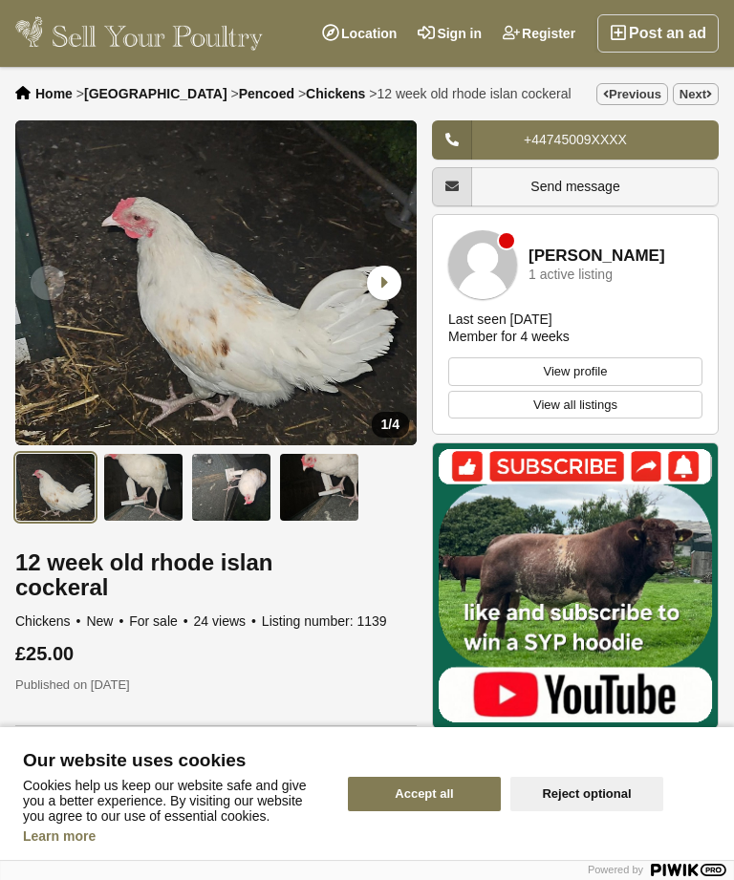
click at [698, 104] on link "Next" at bounding box center [696, 94] width 46 height 22
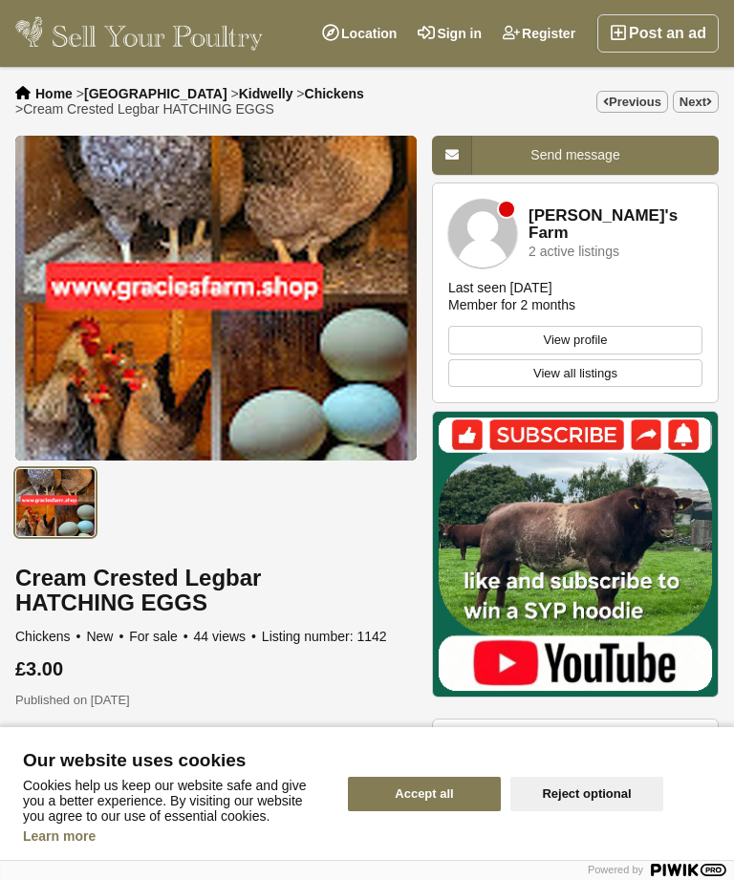
click at [699, 105] on link "Next" at bounding box center [696, 102] width 46 height 22
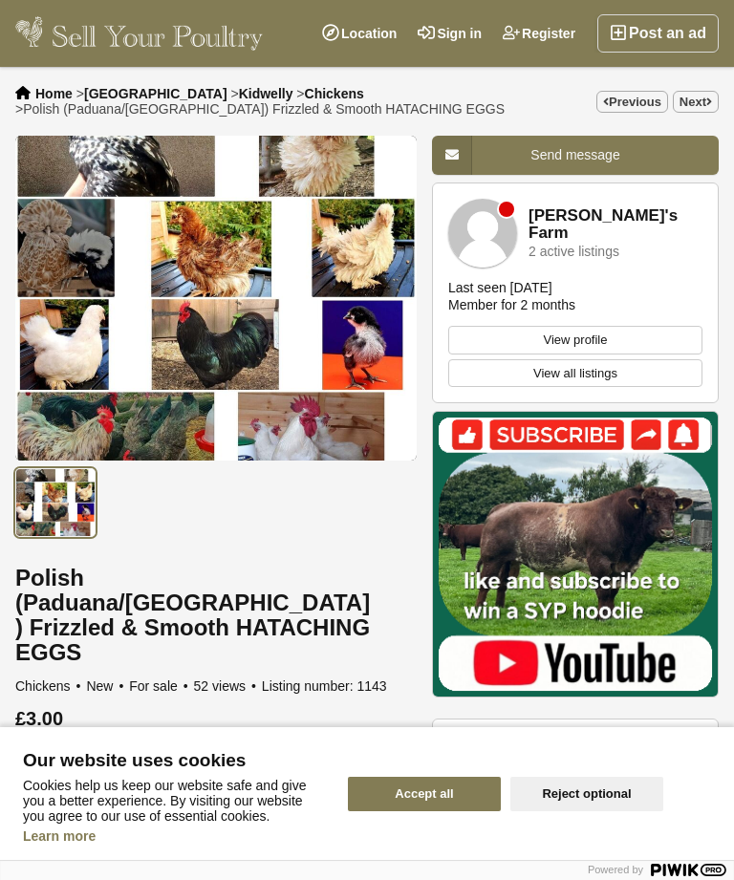
click at [703, 109] on link "Next" at bounding box center [696, 102] width 46 height 22
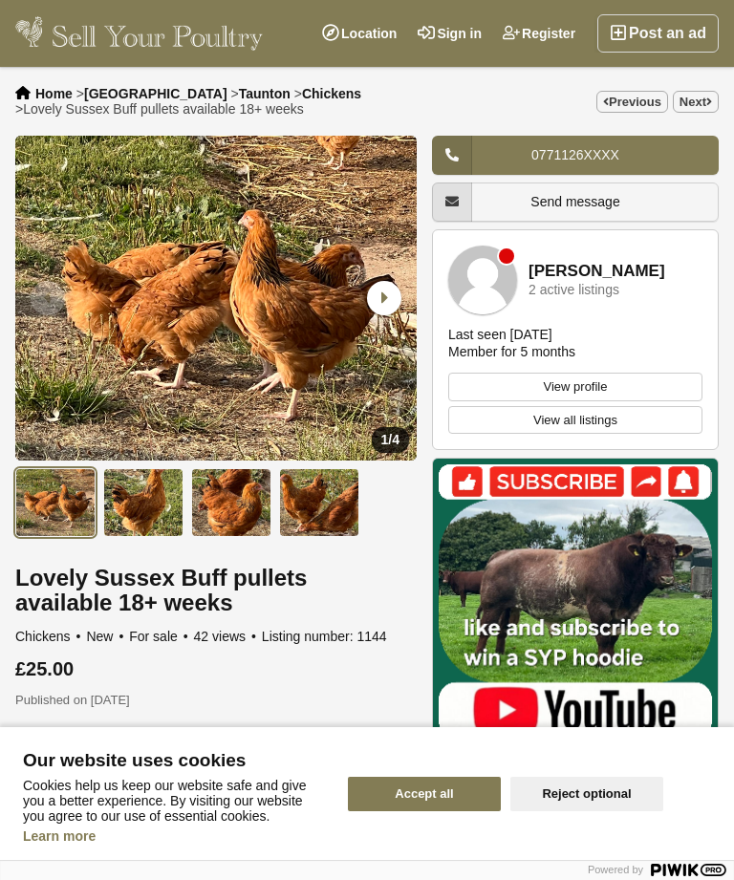
click at [714, 110] on link "Next" at bounding box center [696, 102] width 46 height 22
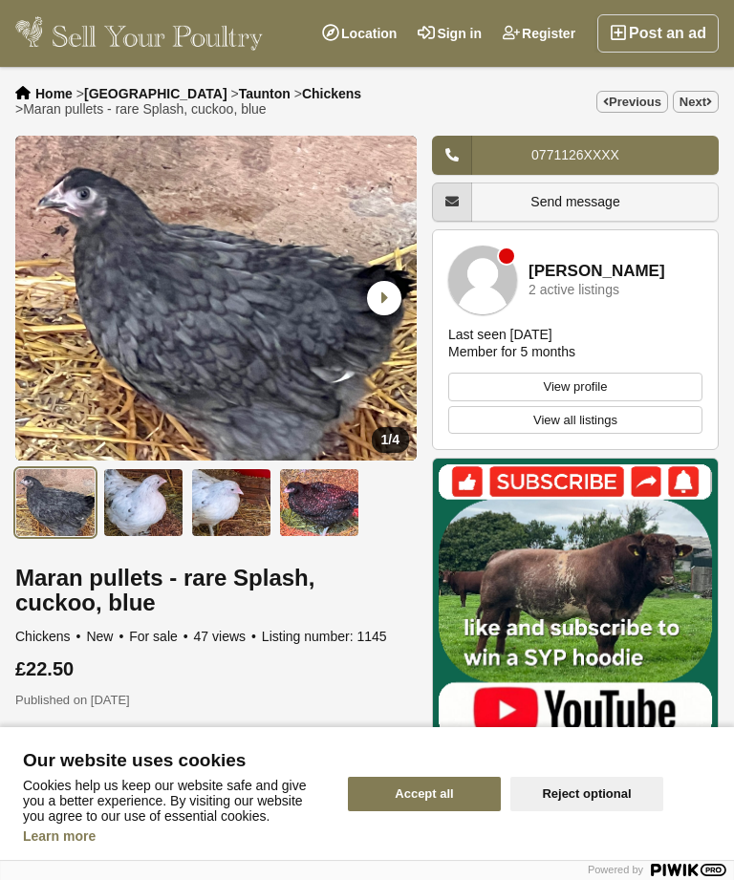
click at [705, 104] on link "Next" at bounding box center [696, 102] width 46 height 22
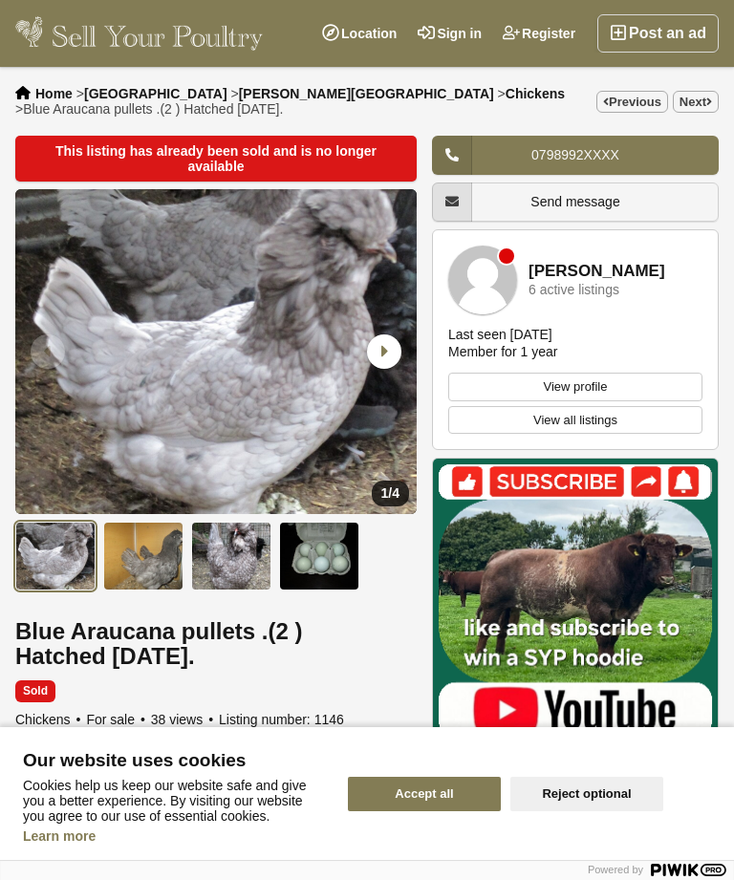
click at [703, 109] on link "Next" at bounding box center [696, 102] width 46 height 22
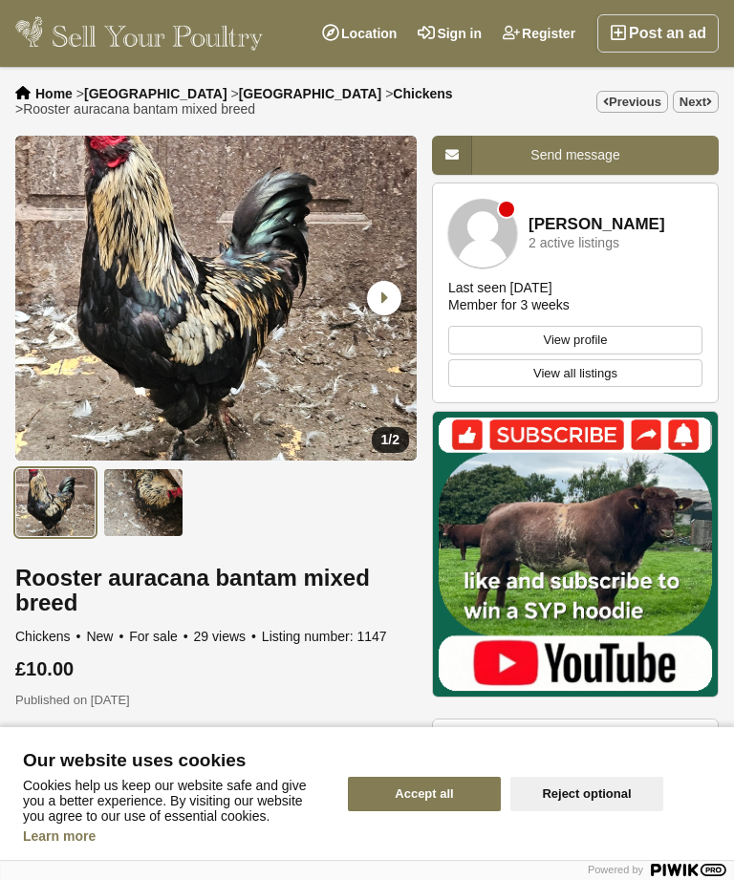
click at [701, 103] on link "Next" at bounding box center [696, 102] width 46 height 22
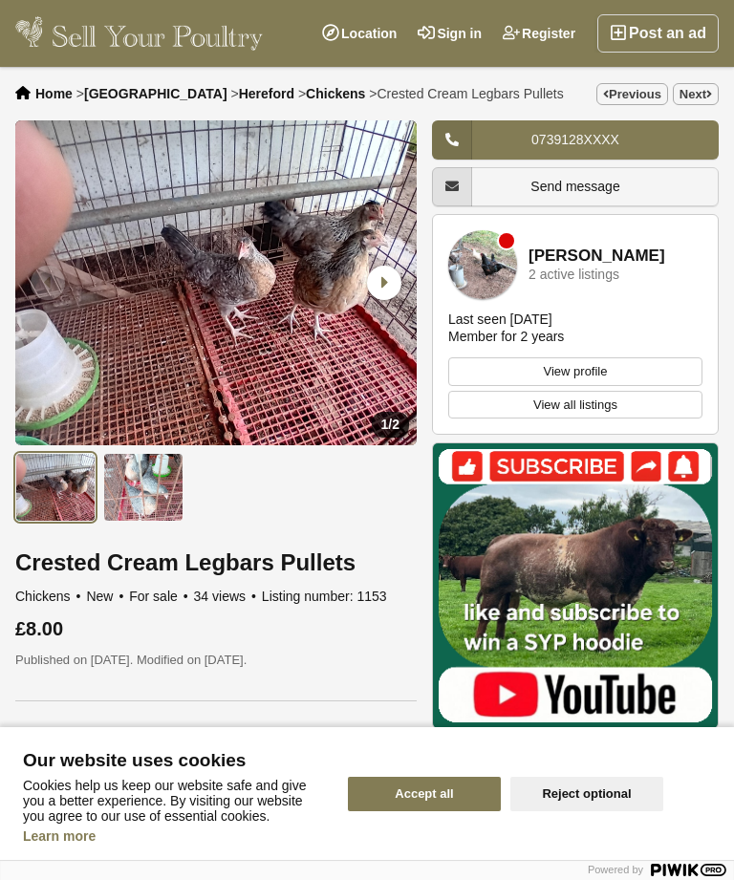
click at [715, 98] on link "Next" at bounding box center [696, 94] width 46 height 22
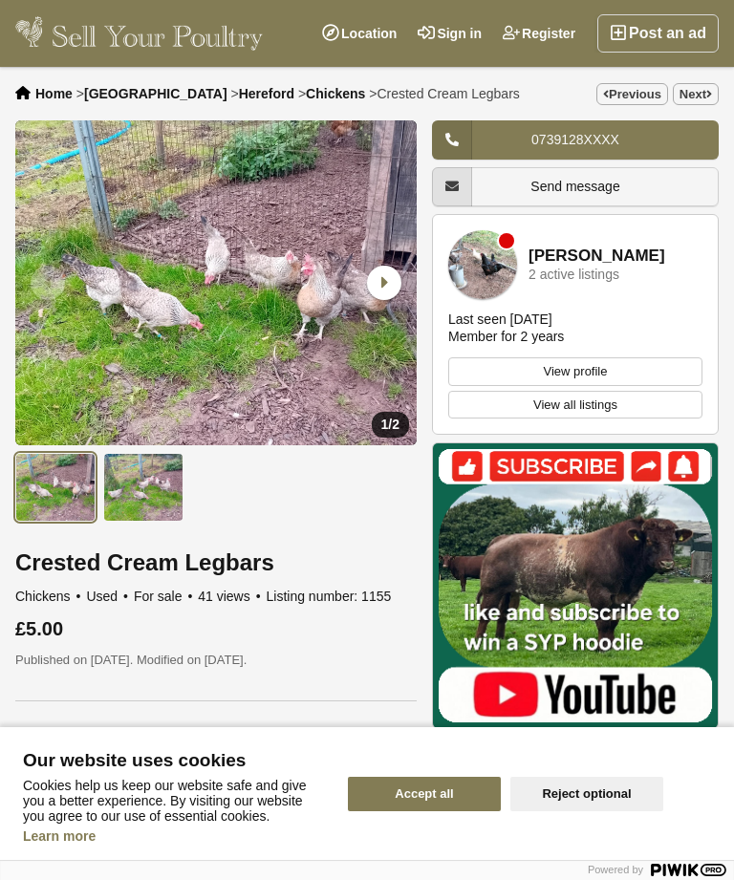
click at [700, 101] on link "Next" at bounding box center [696, 94] width 46 height 22
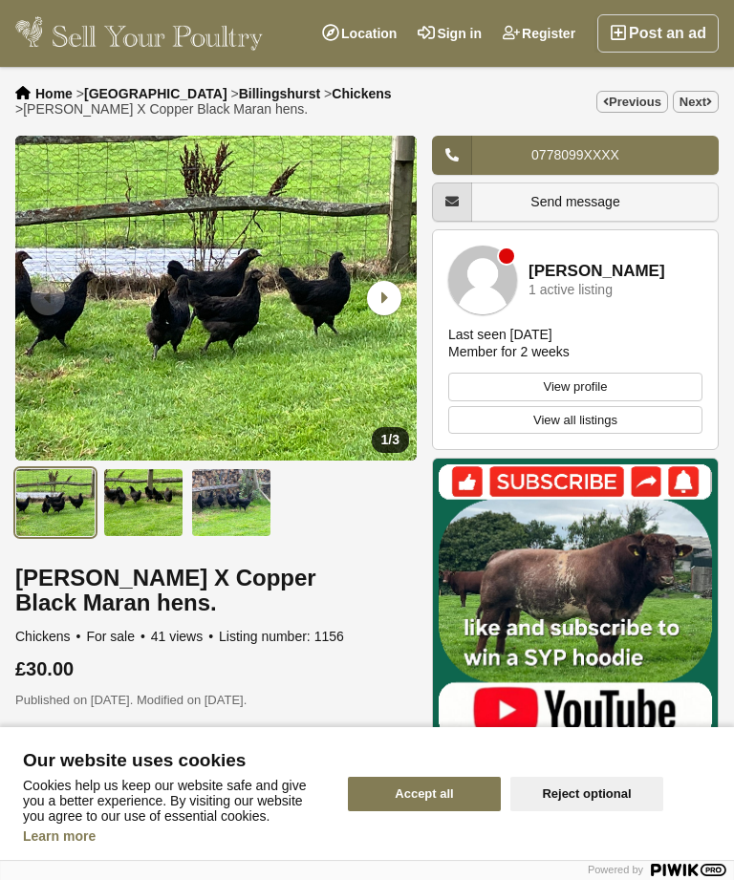
click at [691, 113] on link "Next" at bounding box center [696, 102] width 46 height 22
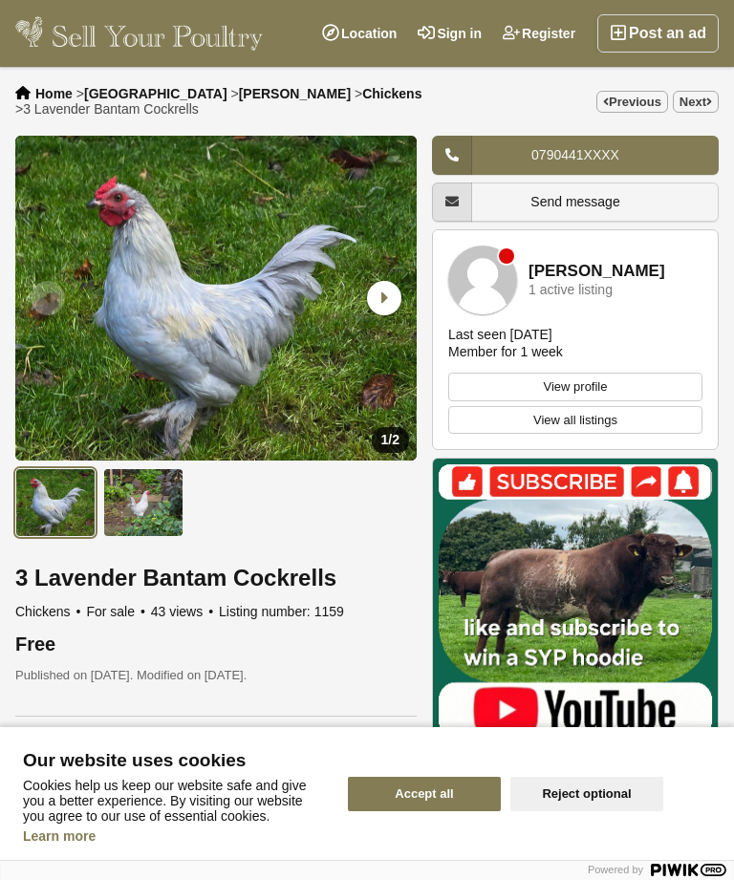
click at [695, 100] on link "Next" at bounding box center [696, 102] width 46 height 22
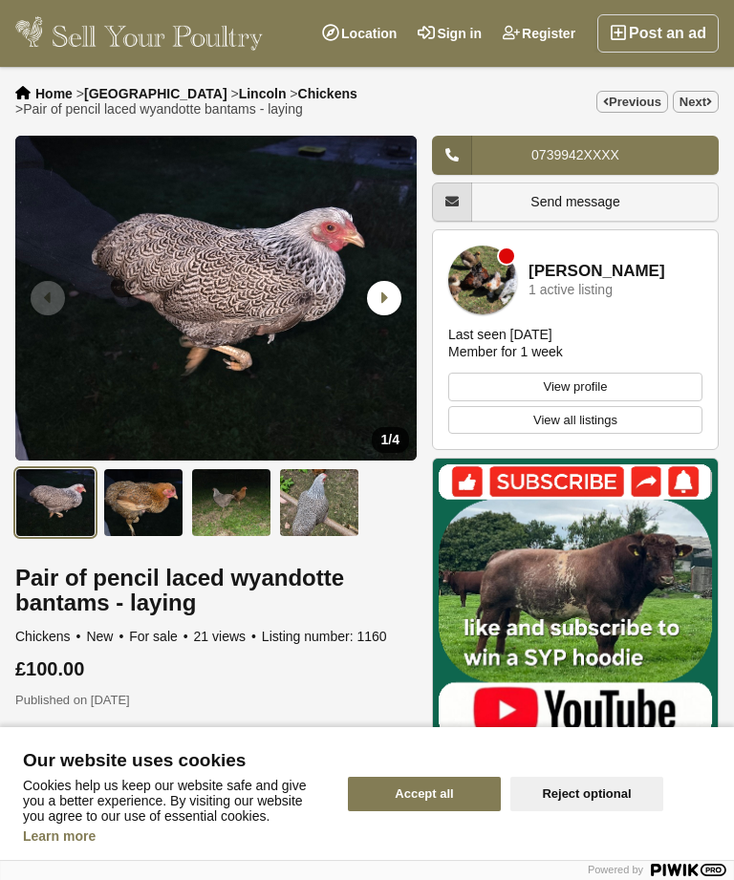
click at [706, 97] on icon at bounding box center [709, 101] width 6 height 11
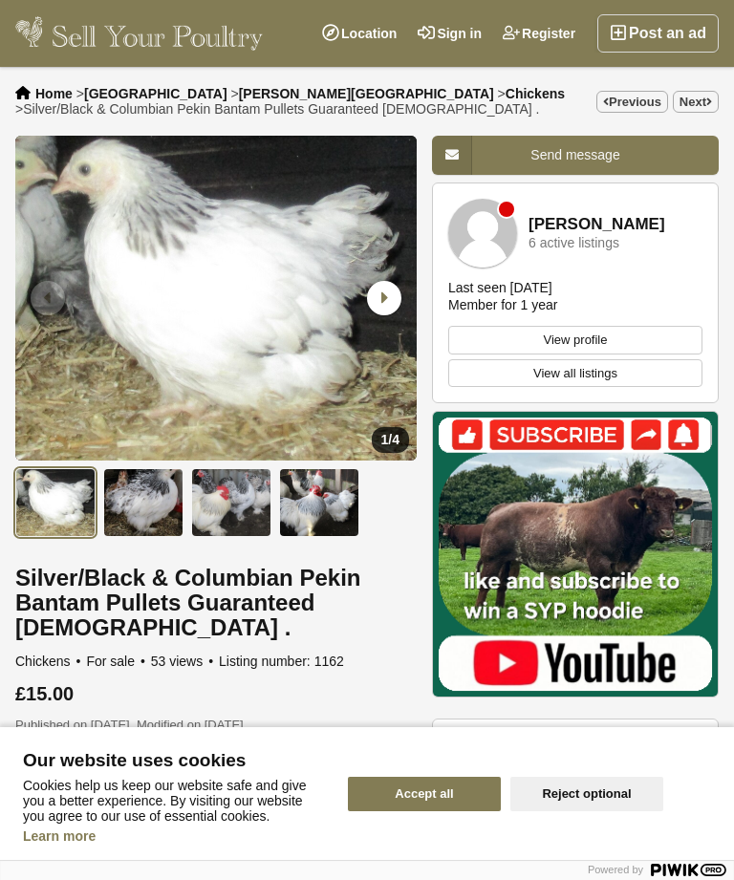
click at [701, 108] on link "Next" at bounding box center [696, 102] width 46 height 22
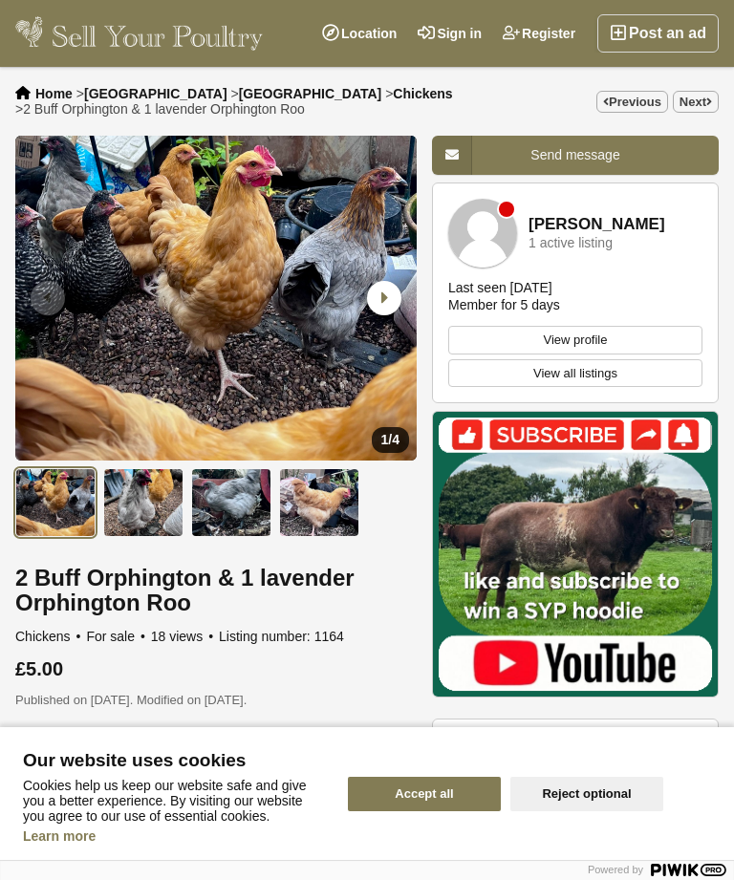
click at [698, 112] on link "Next" at bounding box center [696, 102] width 46 height 22
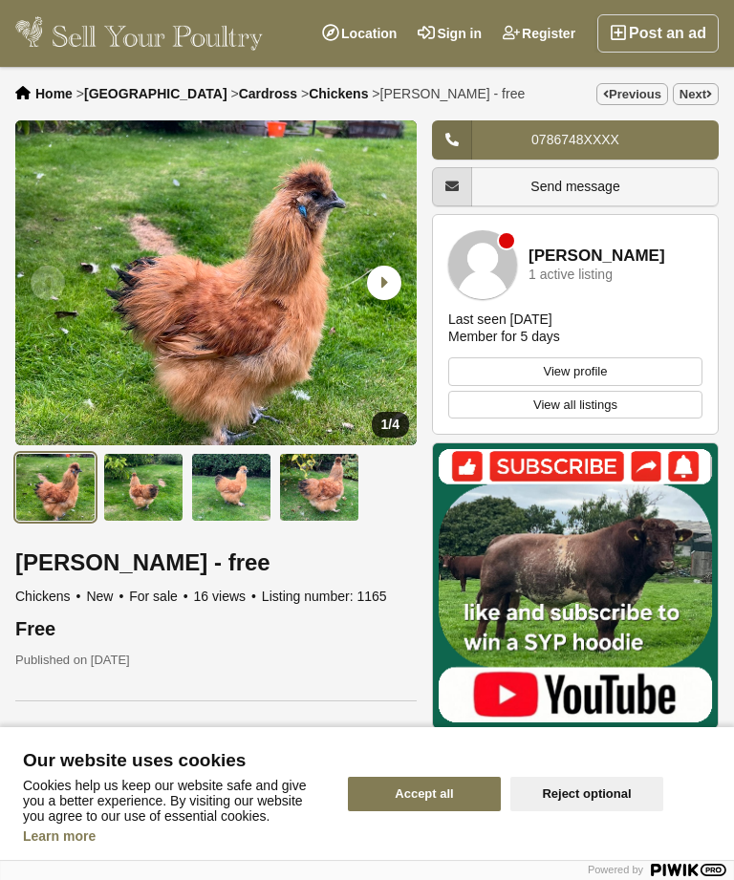
click at [703, 103] on link "Next" at bounding box center [696, 94] width 46 height 22
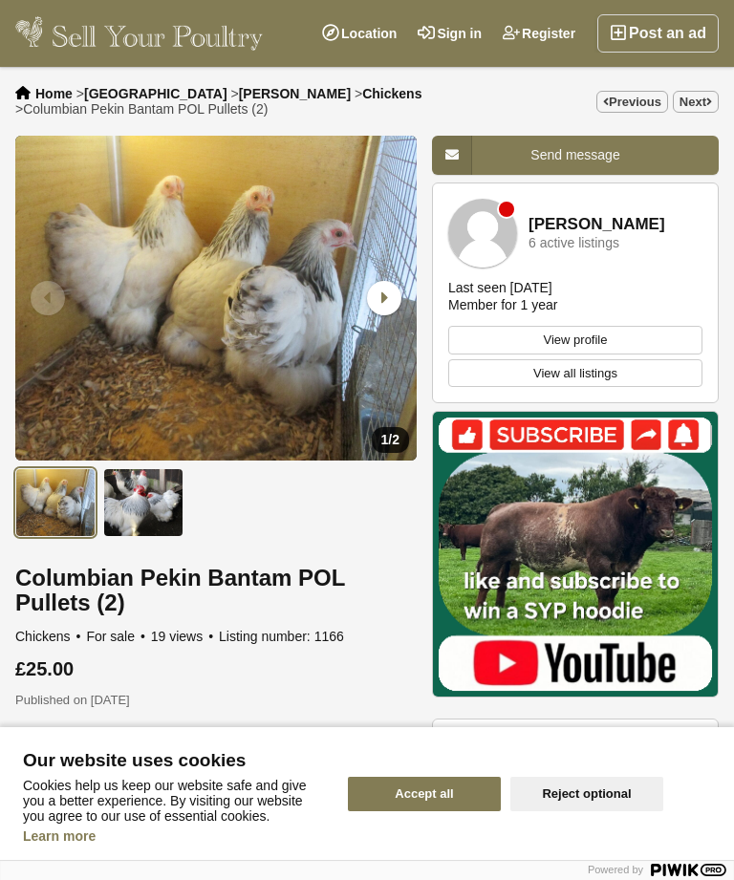
click at [698, 105] on link "Next" at bounding box center [696, 102] width 46 height 22
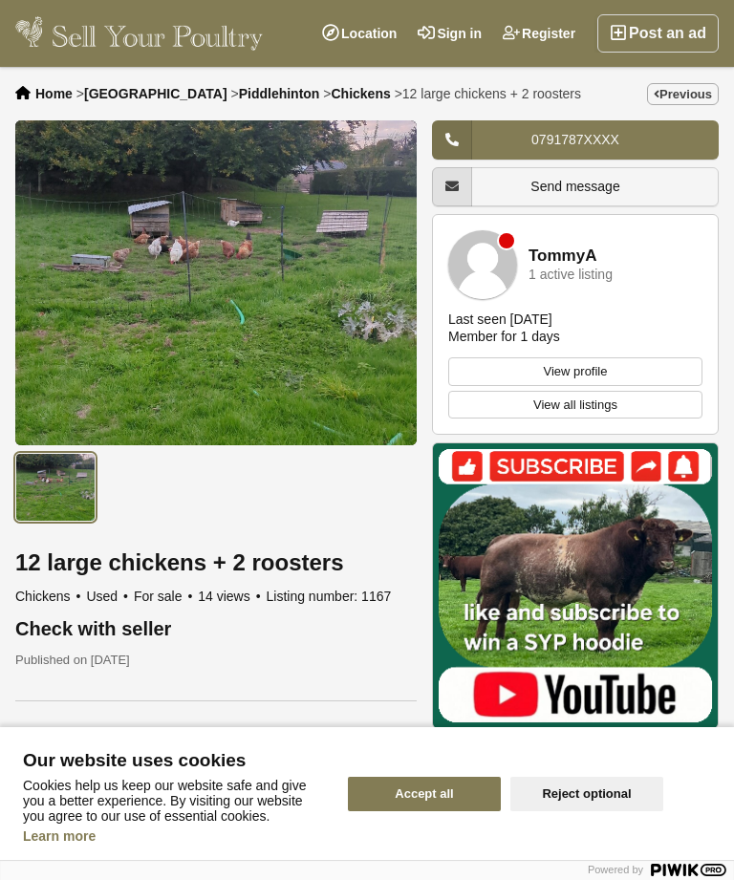
click at [684, 98] on link "Previous" at bounding box center [683, 94] width 72 height 22
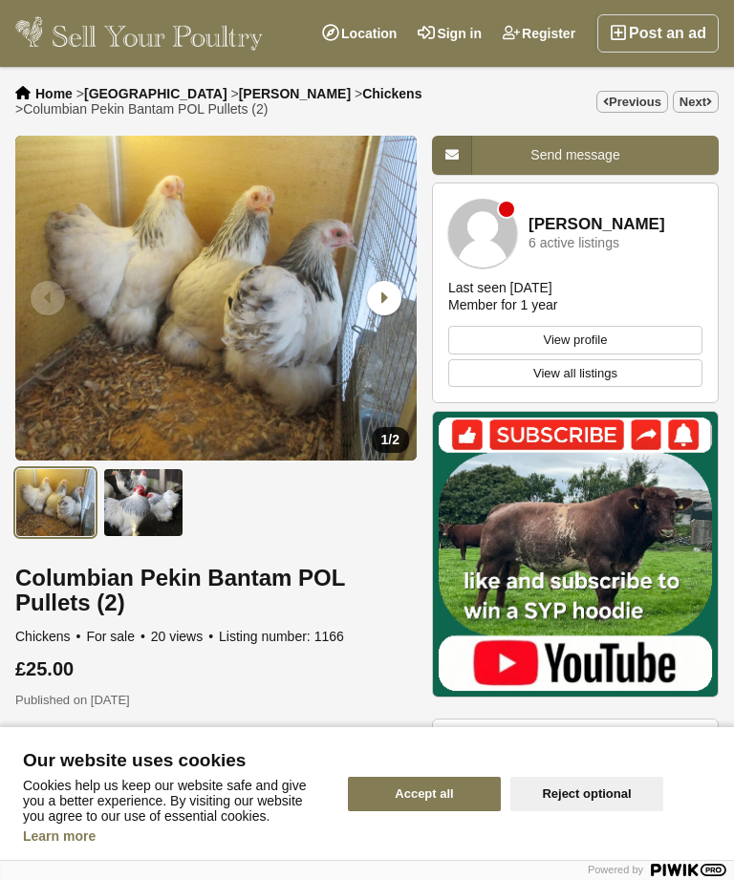
click at [694, 104] on link "Next" at bounding box center [696, 102] width 46 height 22
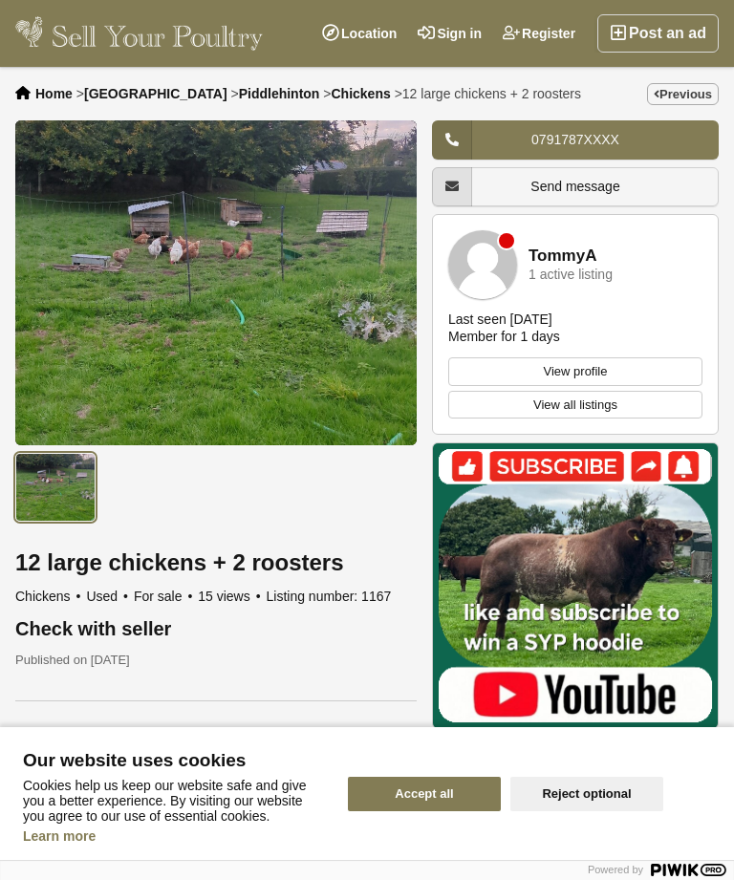
click at [702, 99] on link "Previous" at bounding box center [683, 94] width 72 height 22
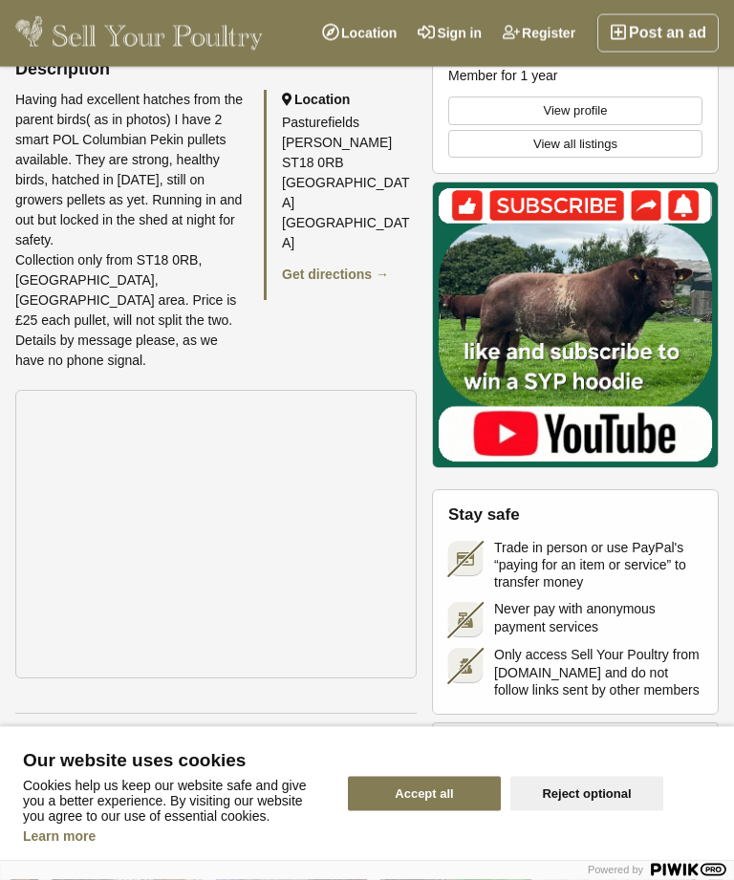
scroll to position [687, 0]
